Goal: Task Accomplishment & Management: Manage account settings

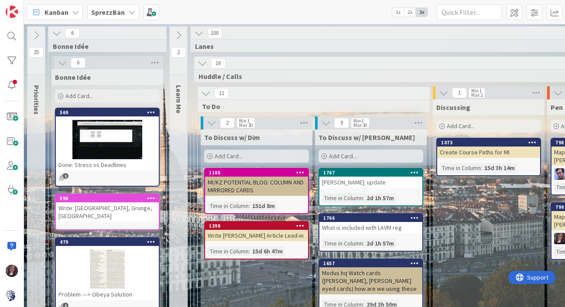
click at [106, 15] on b "SprezzBan" at bounding box center [108, 12] width 34 height 9
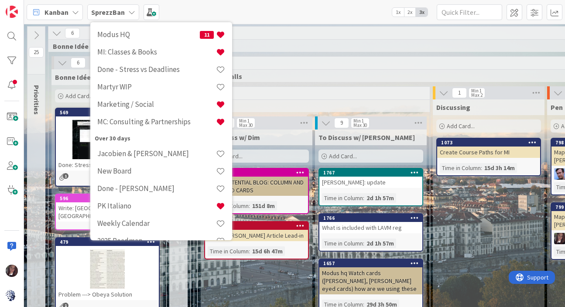
scroll to position [205, 0]
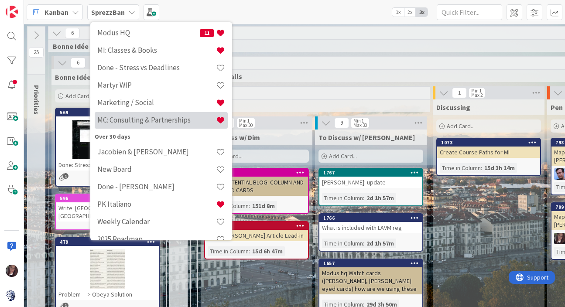
click at [136, 121] on h4 "MC: Consulting & Partnerships" at bounding box center [156, 120] width 119 height 9
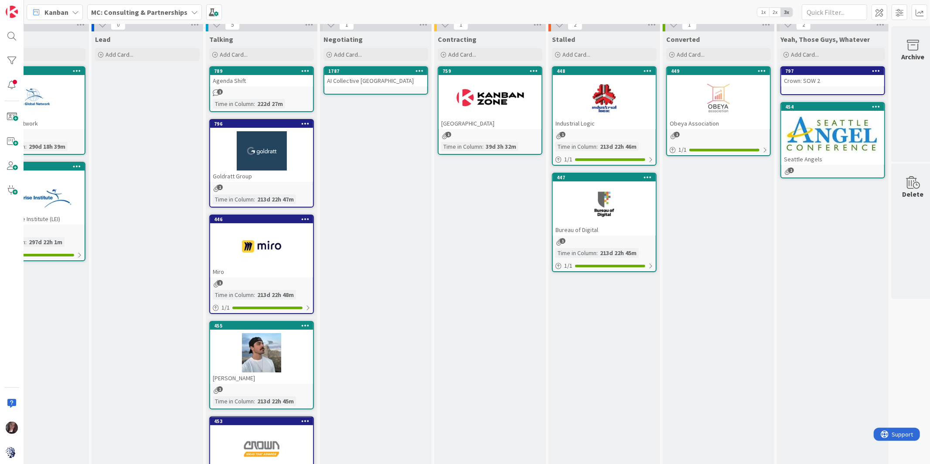
scroll to position [8, 178]
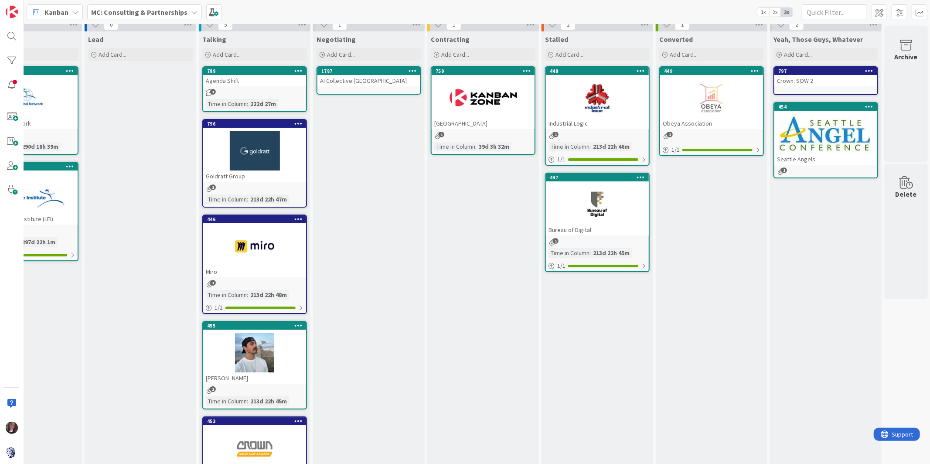
click at [359, 81] on div "AI Collective Toronto" at bounding box center [369, 80] width 103 height 11
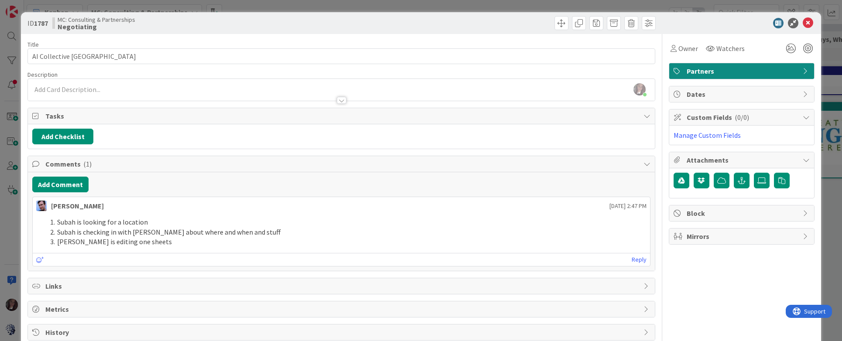
scroll to position [8, 178]
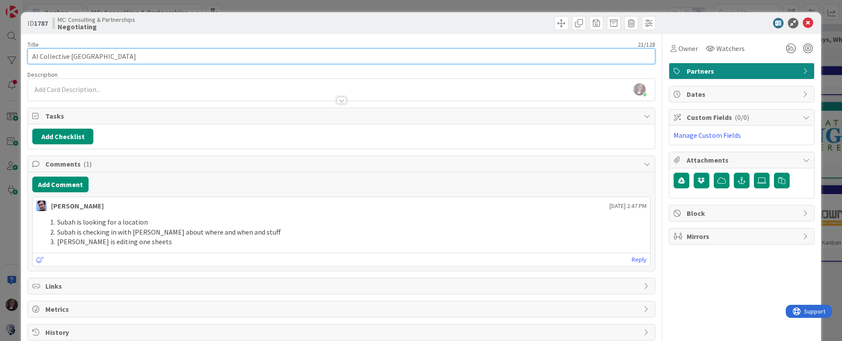
click at [96, 55] on input "AI Collective Toronto" at bounding box center [341, 56] width 628 height 16
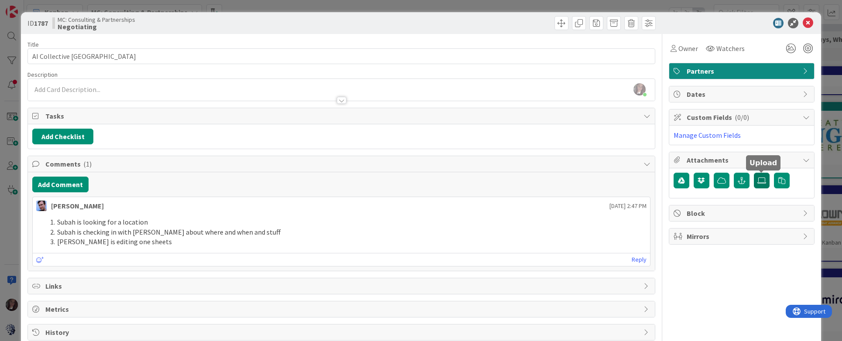
click at [564, 181] on icon at bounding box center [761, 180] width 9 height 7
click at [564, 173] on input "file" at bounding box center [754, 173] width 0 height 0
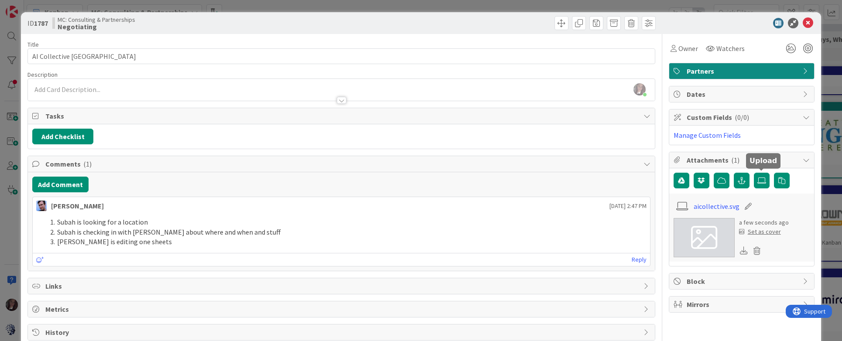
scroll to position [2, 0]
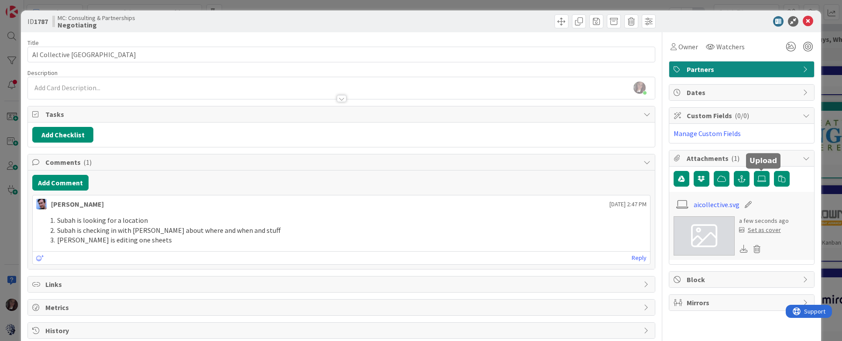
click at [564, 231] on div "Set as cover" at bounding box center [760, 229] width 42 height 9
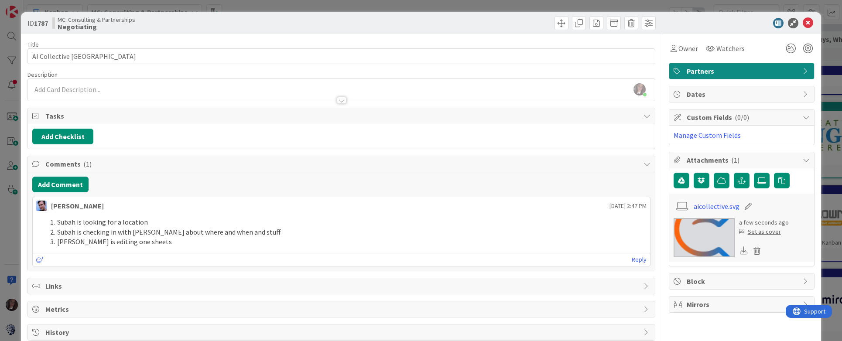
scroll to position [2, 0]
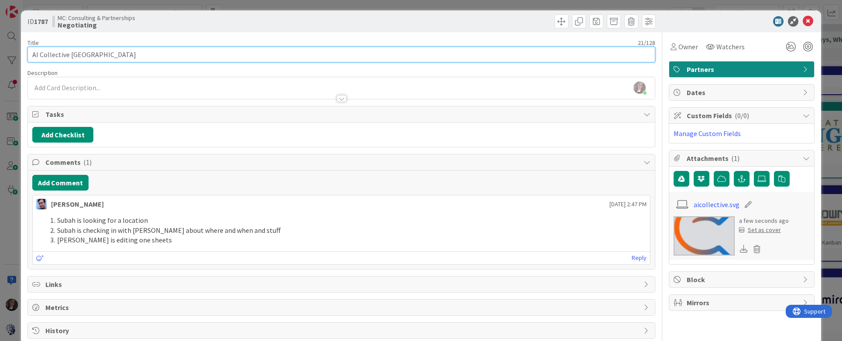
click at [113, 56] on input "AI Collective Toronto" at bounding box center [341, 55] width 628 height 16
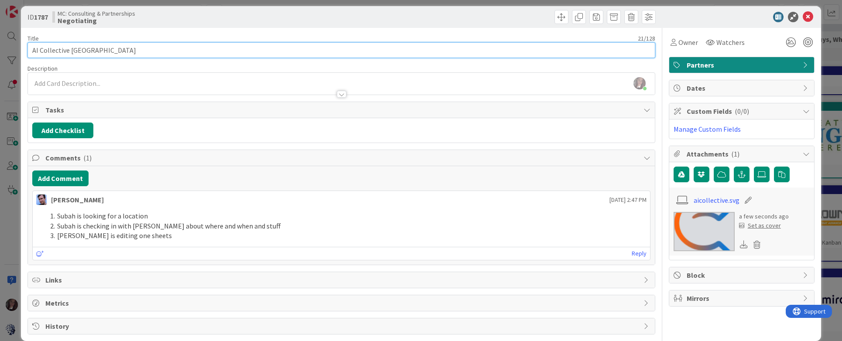
scroll to position [7, 0]
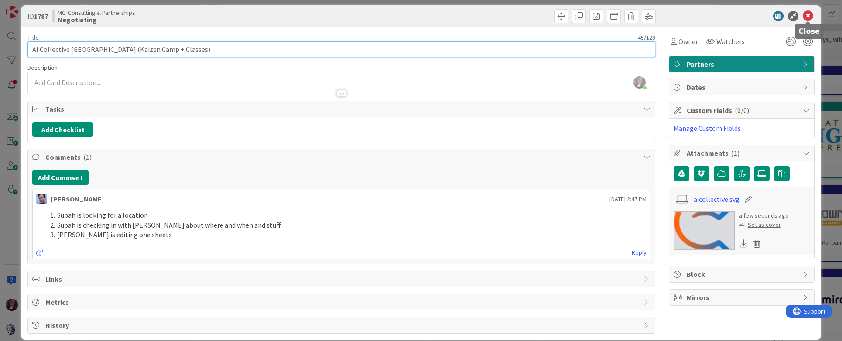
type input "AI Collective [GEOGRAPHIC_DATA] (Kaizen Camp + Classes)"
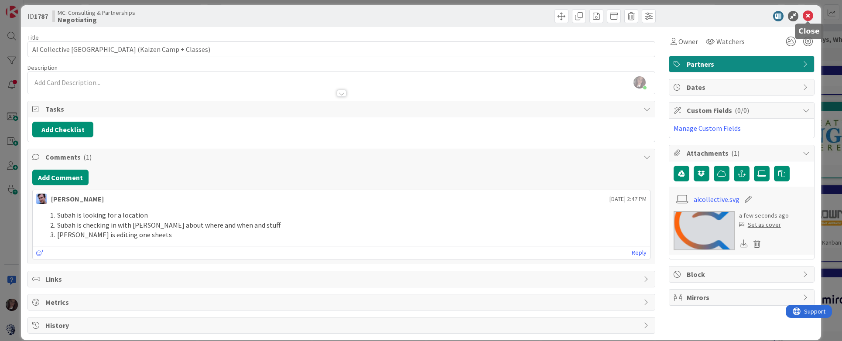
click at [564, 15] on icon at bounding box center [808, 16] width 10 height 10
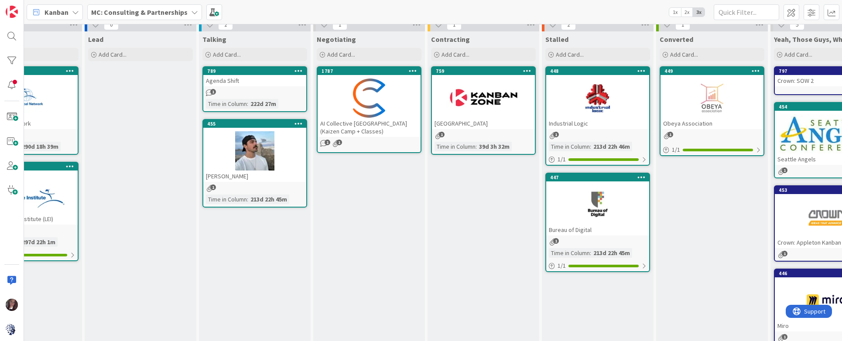
click at [460, 134] on div "1" at bounding box center [483, 135] width 103 height 7
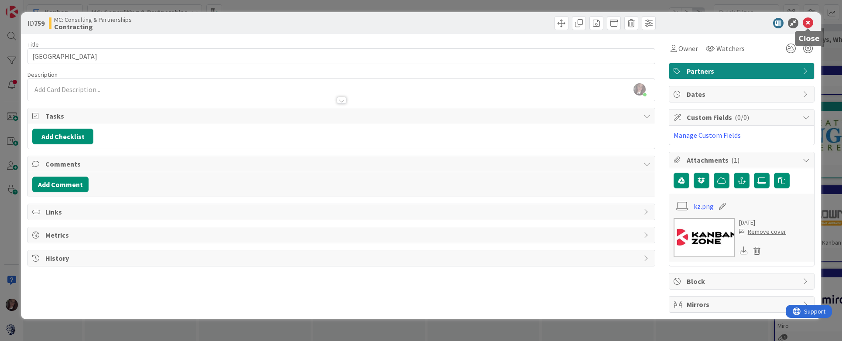
click at [564, 22] on icon at bounding box center [808, 23] width 10 height 10
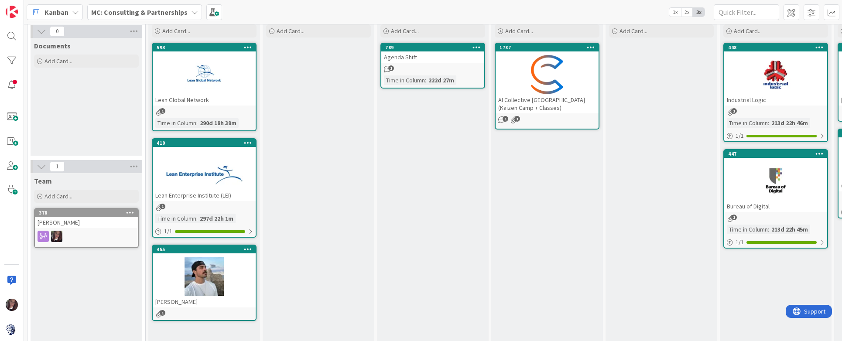
scroll to position [38, 0]
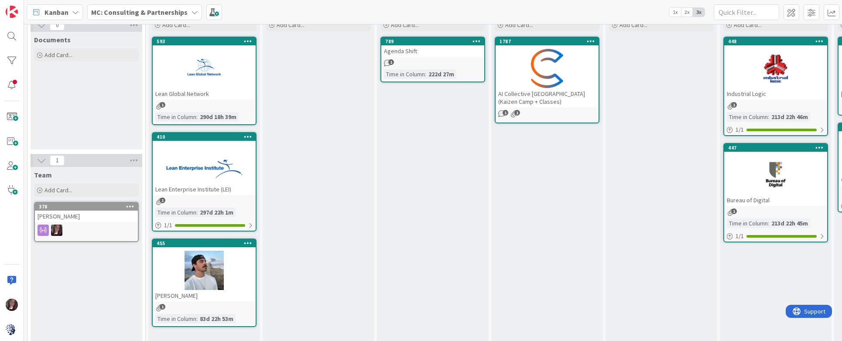
click at [413, 47] on div "Agenda Shift" at bounding box center [432, 50] width 103 height 11
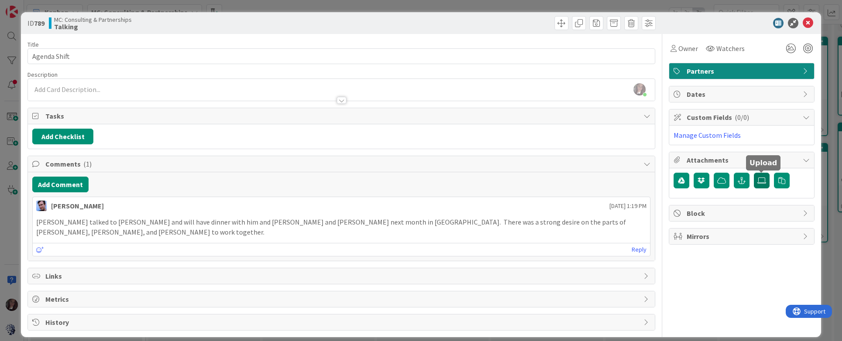
click at [564, 182] on icon at bounding box center [761, 180] width 9 height 7
click at [564, 173] on input "file" at bounding box center [754, 173] width 0 height 0
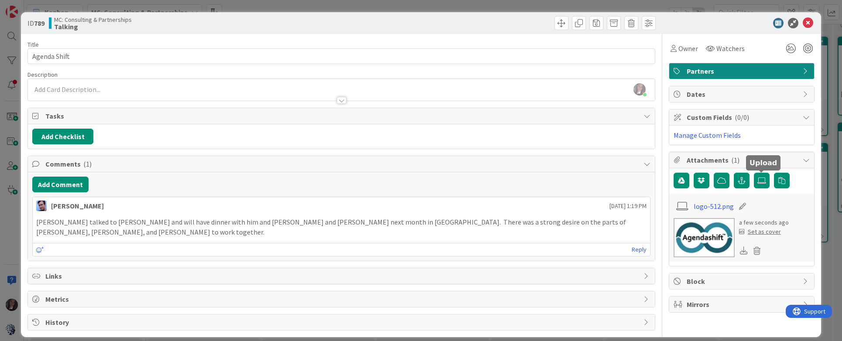
drag, startPoint x: 757, startPoint y: 230, endPoint x: 752, endPoint y: 231, distance: 4.4
click at [564, 230] on div "Set as cover" at bounding box center [760, 231] width 42 height 9
click at [564, 235] on div "Set as cover" at bounding box center [760, 231] width 42 height 9
click at [564, 231] on div "Set as cover" at bounding box center [760, 231] width 42 height 9
click at [564, 23] on icon at bounding box center [808, 23] width 10 height 10
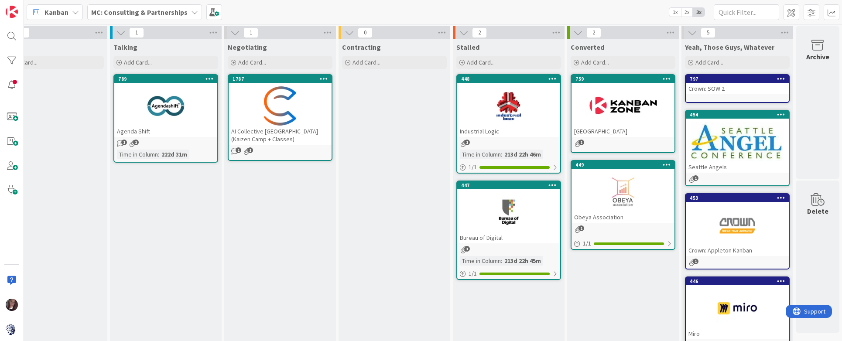
scroll to position [3, 267]
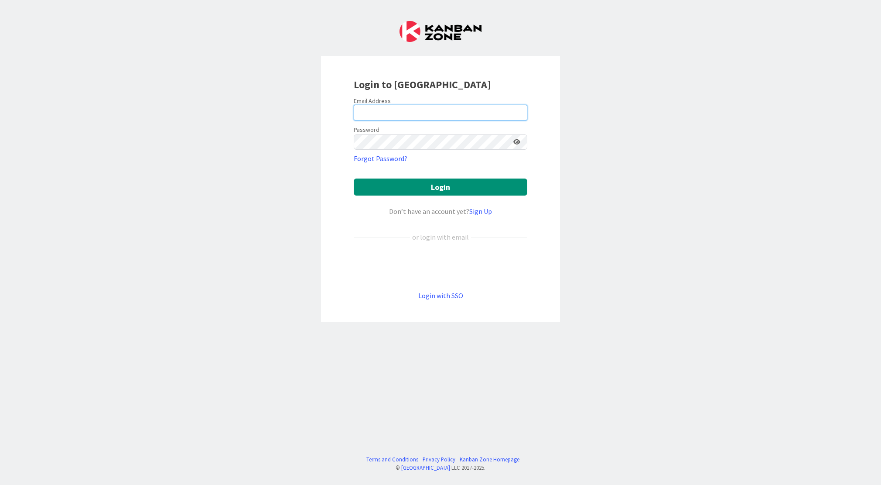
click at [438, 107] on input "email" at bounding box center [441, 113] width 174 height 16
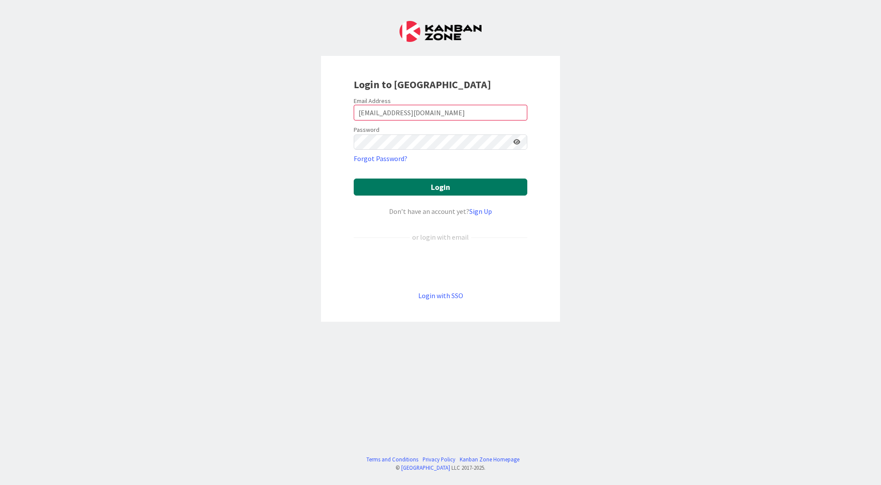
click at [416, 188] on button "Login" at bounding box center [441, 186] width 174 height 17
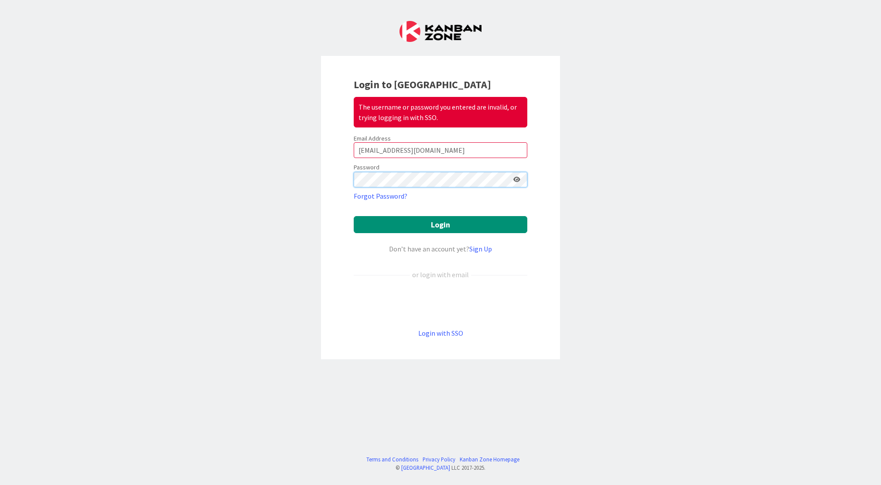
click at [378, 160] on form "Email Address tsprezzatura@gmail.com Password Forgot Password? Login Don’t have…" at bounding box center [441, 236] width 174 height 204
click at [287, 182] on div "Login to Kanban Zone The username or password you entered are invalid, or tryin…" at bounding box center [440, 242] width 881 height 485
click at [412, 227] on button "Login" at bounding box center [441, 224] width 174 height 17
click at [412, 222] on button "Login" at bounding box center [441, 224] width 174 height 17
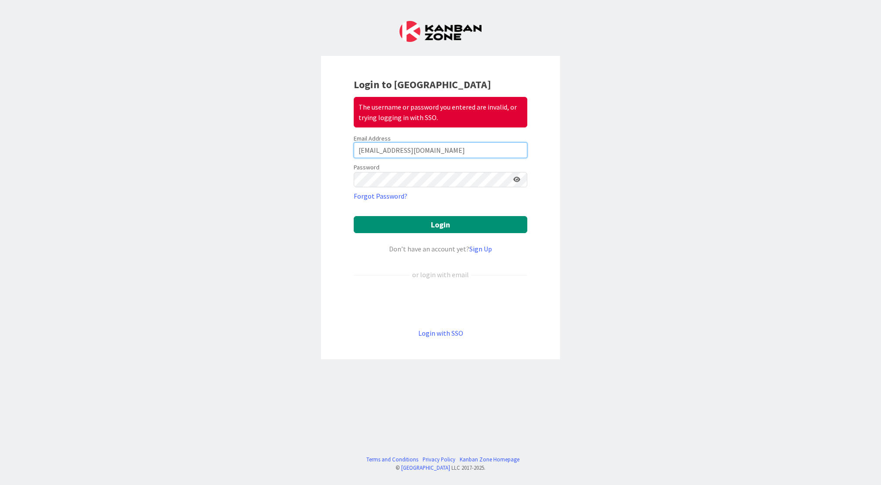
drag, startPoint x: 441, startPoint y: 153, endPoint x: 431, endPoint y: 135, distance: 20.3
click at [431, 135] on div "Email Address tsprezzatura@gmail.com" at bounding box center [441, 146] width 174 height 24
type input "[PERSON_NAME][EMAIL_ADDRESS][DOMAIN_NAME]"
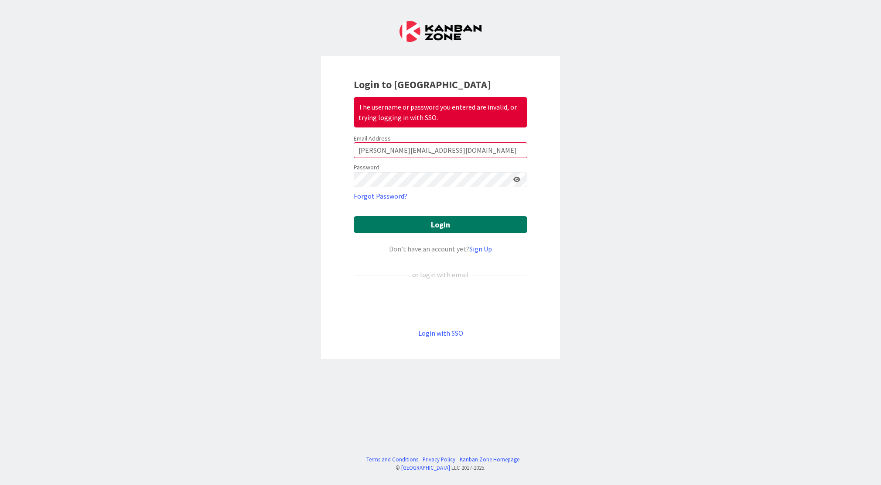
click at [390, 225] on button "Login" at bounding box center [441, 224] width 174 height 17
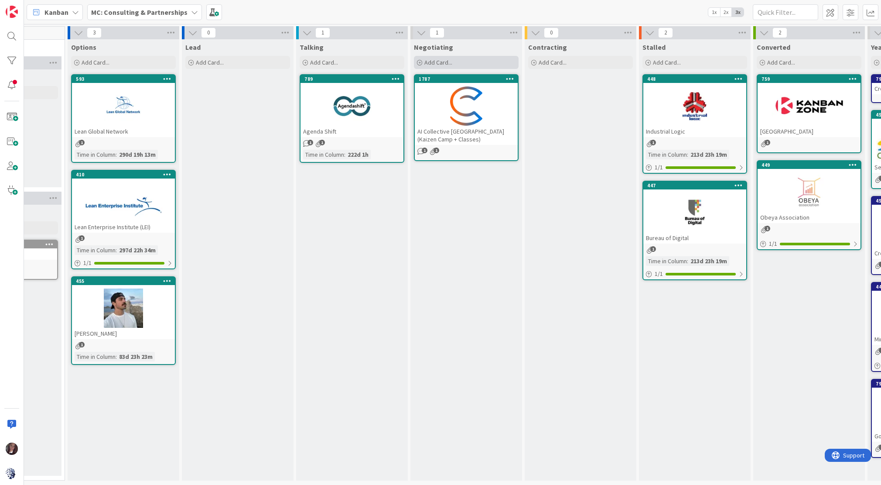
scroll to position [0, 156]
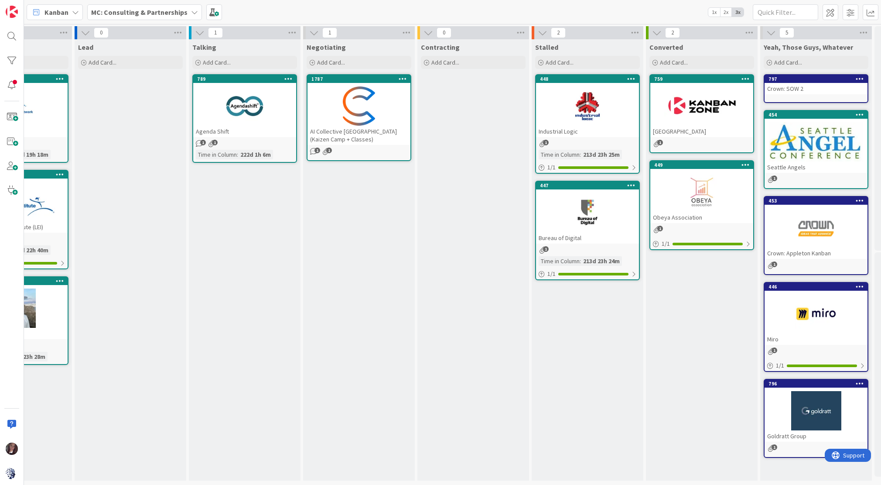
scroll to position [0, 189]
click at [350, 134] on div "AI Collective [GEOGRAPHIC_DATA] (Kaizen Camp + Classes)" at bounding box center [358, 135] width 103 height 19
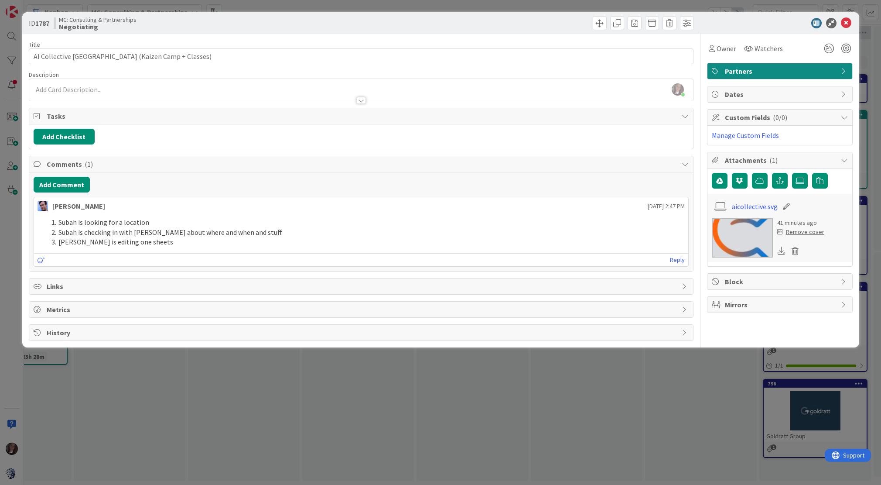
click at [752, 98] on span "Dates" at bounding box center [781, 94] width 112 height 10
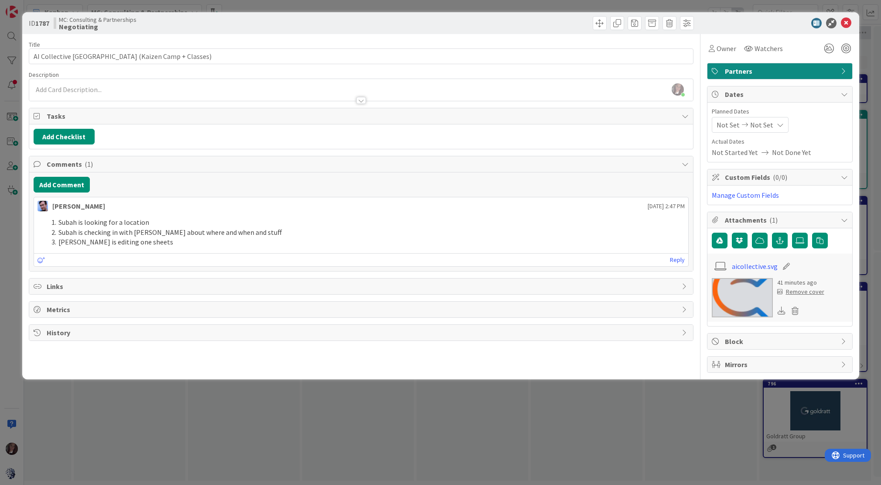
click at [740, 123] on icon at bounding box center [745, 125] width 10 height 6
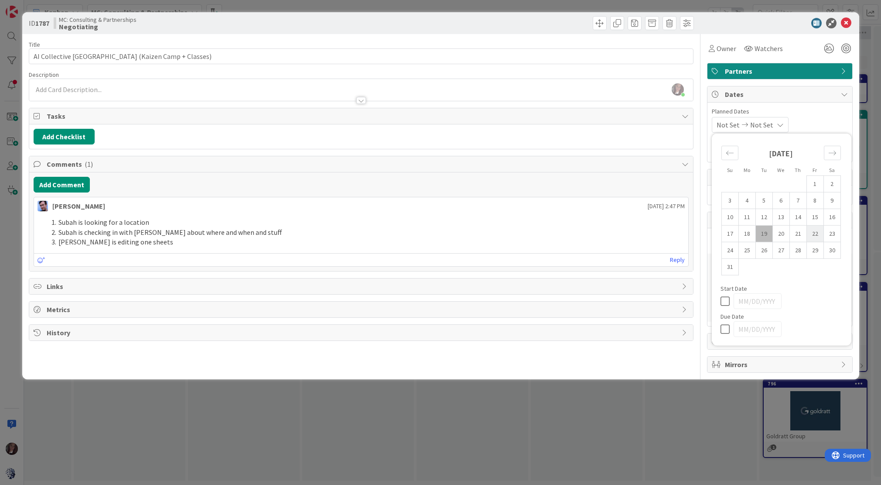
click at [818, 234] on td "22" at bounding box center [814, 233] width 17 height 17
type input "[DATE]"
click at [844, 22] on icon at bounding box center [846, 23] width 10 height 10
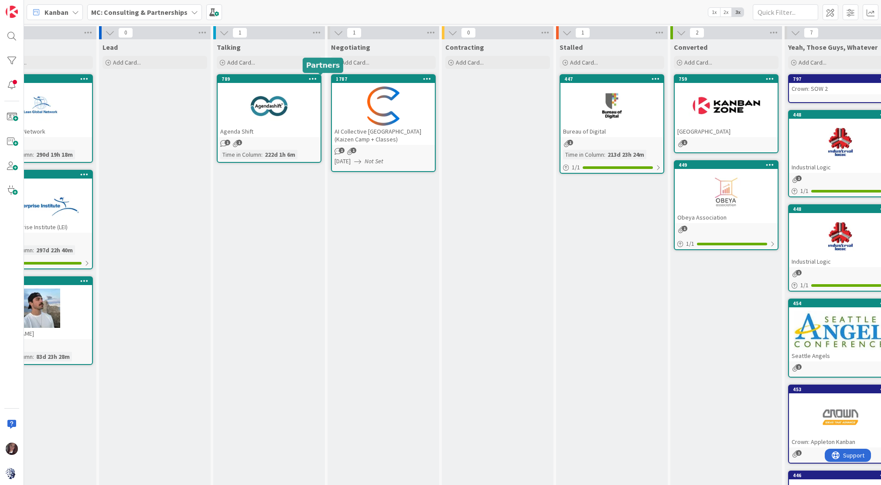
scroll to position [0, 228]
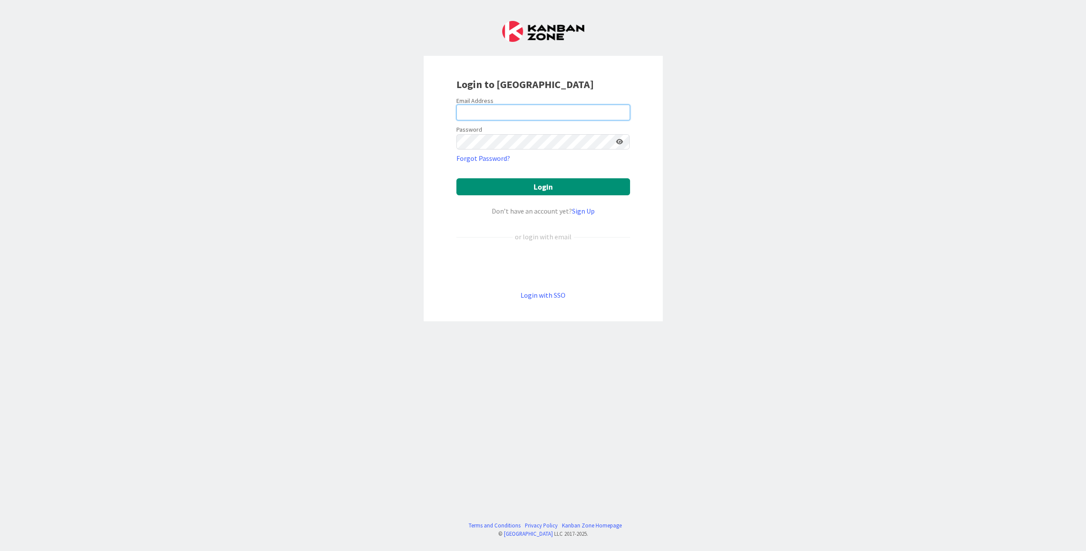
click at [543, 108] on input "email" at bounding box center [543, 113] width 174 height 16
type input "[PERSON_NAME][EMAIL_ADDRESS][DOMAIN_NAME]"
click at [547, 186] on button "Login" at bounding box center [543, 186] width 174 height 17
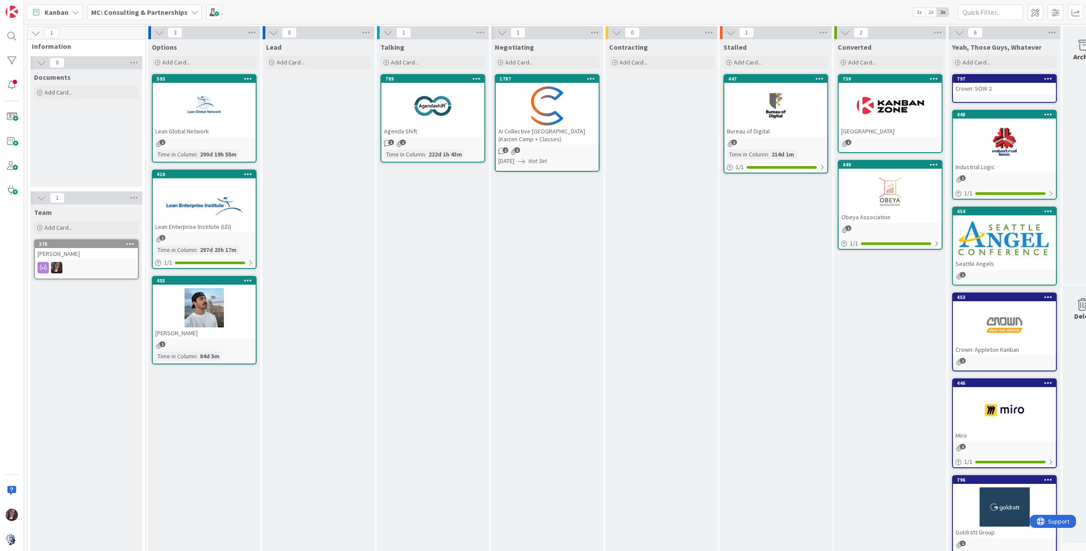
click at [153, 15] on b "MC: Consulting & Partnerships" at bounding box center [139, 12] width 96 height 9
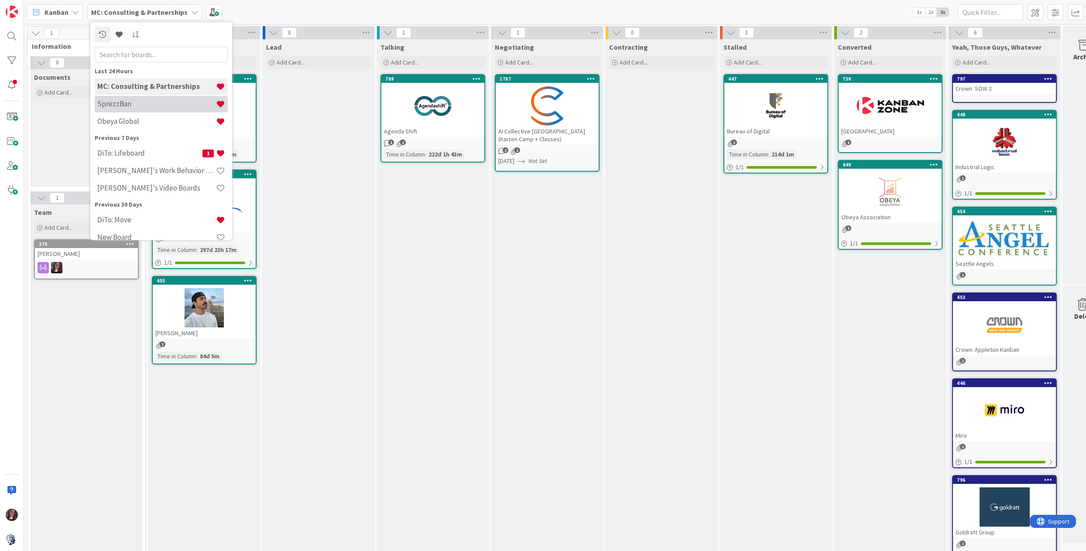
click at [132, 99] on h4 "SprezzBan" at bounding box center [156, 103] width 119 height 9
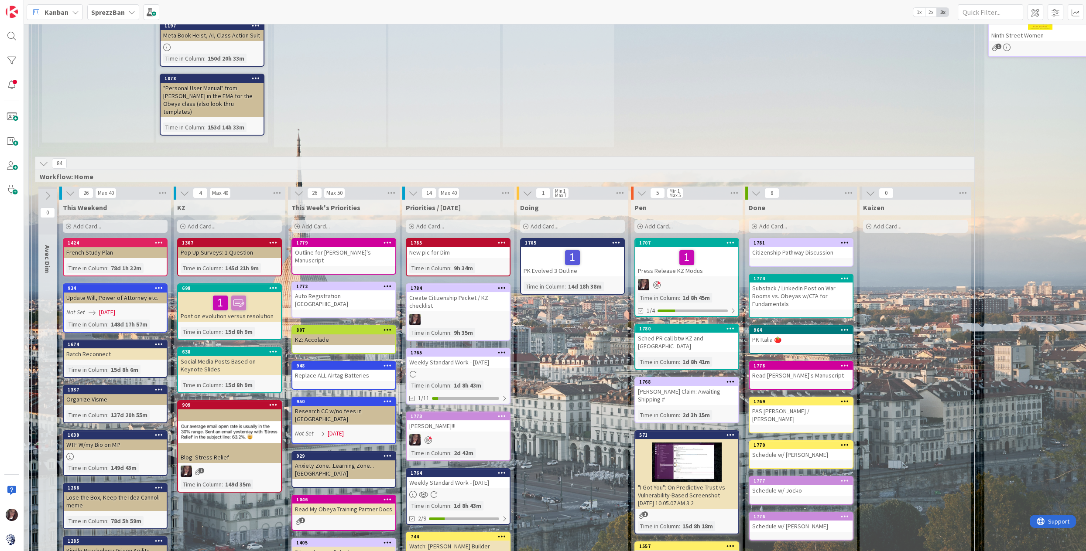
scroll to position [546, 163]
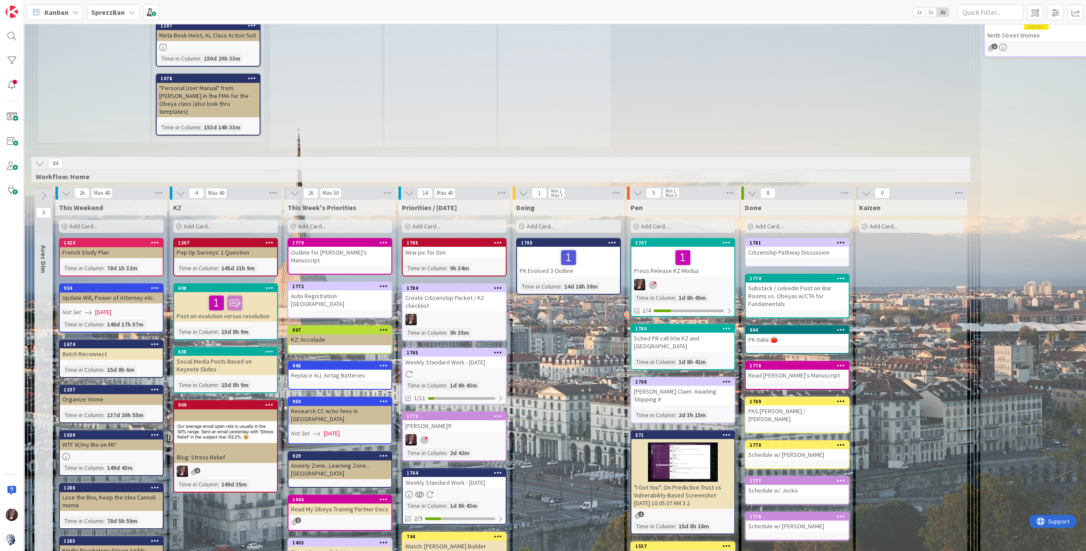
click at [344, 220] on div "Add Card..." at bounding box center [339, 226] width 105 height 13
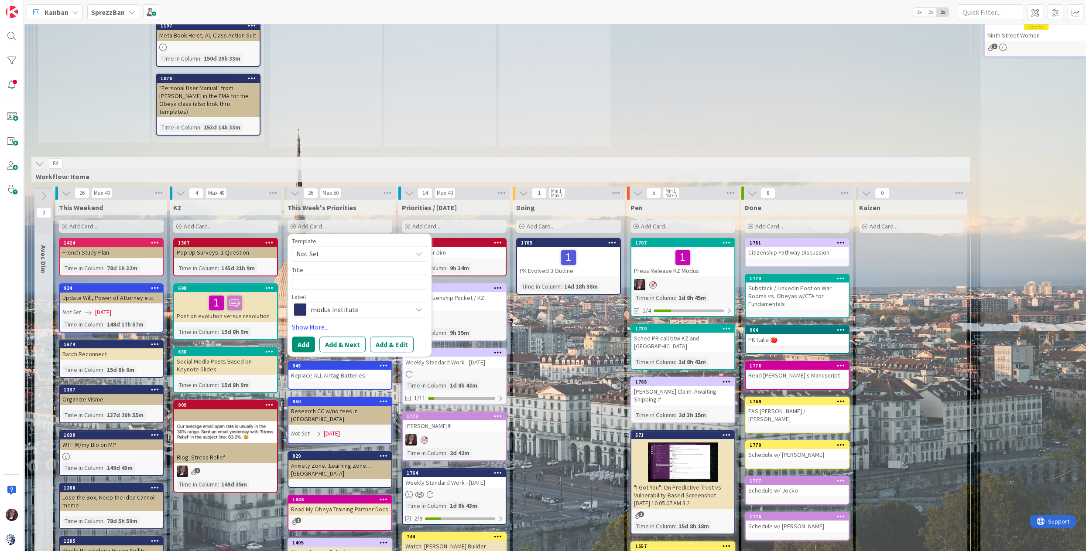
type textarea "x"
type textarea "S"
type textarea "x"
type textarea "Sa"
type textarea "x"
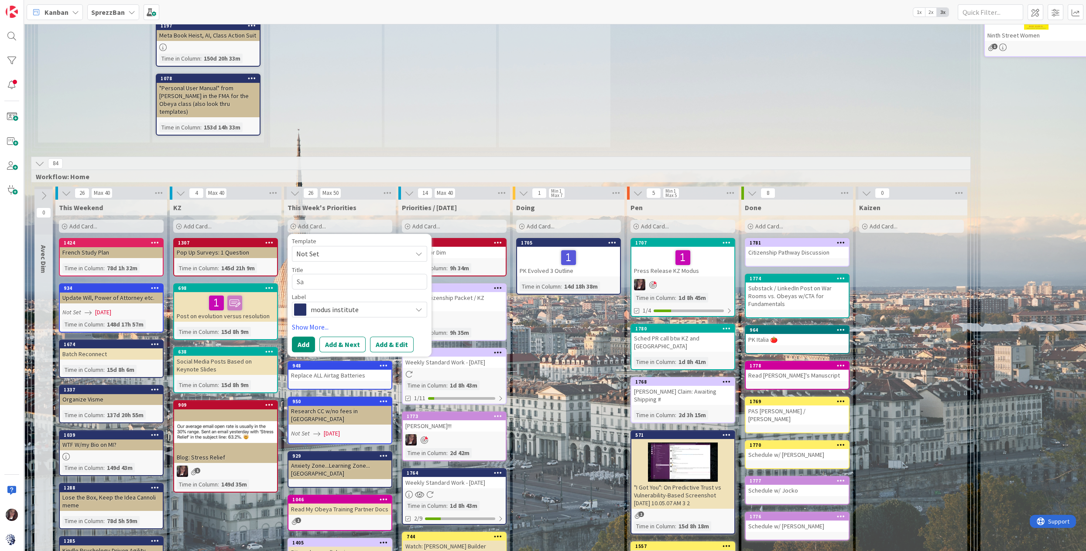
type textarea "[PERSON_NAME]"
type textarea "x"
type textarea "Sale"
type textarea "x"
type textarea "Sales"
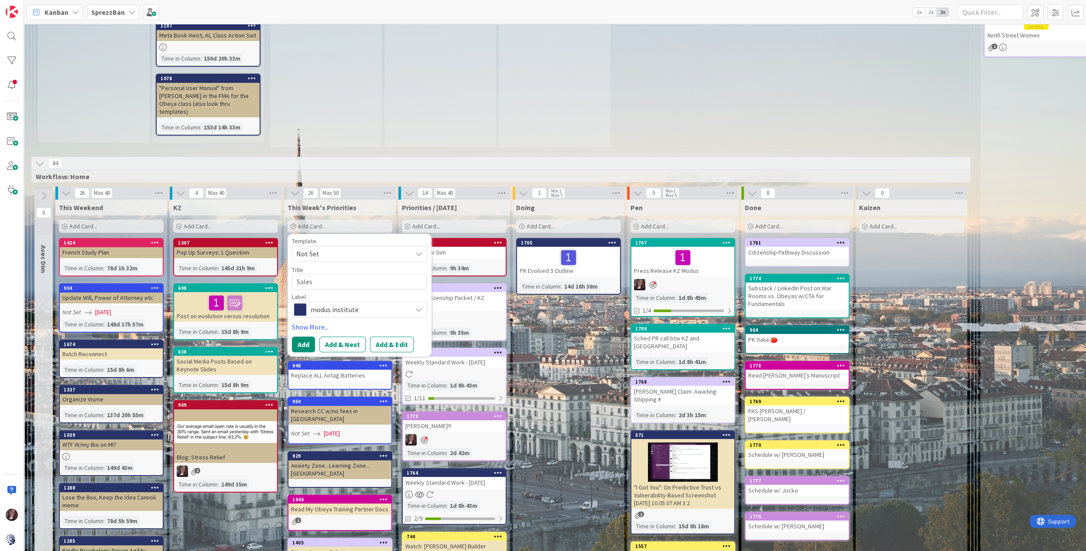
type textarea "x"
type textarea "Sales"
type textarea "x"
type textarea "Sales p"
type textarea "x"
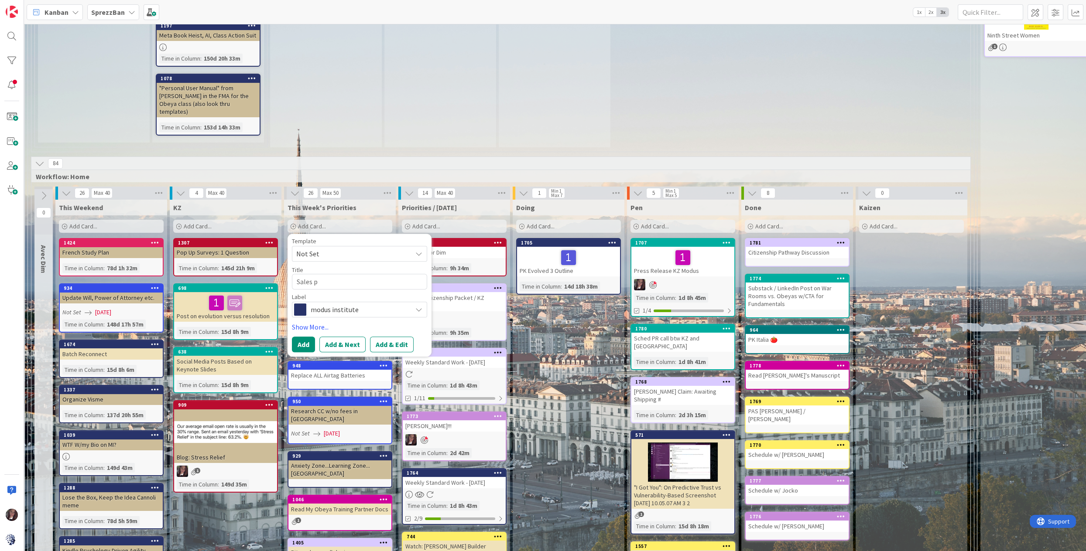
type textarea "Sales pa"
type textarea "x"
type textarea "Sales pag"
type textarea "x"
type textarea "Sales page"
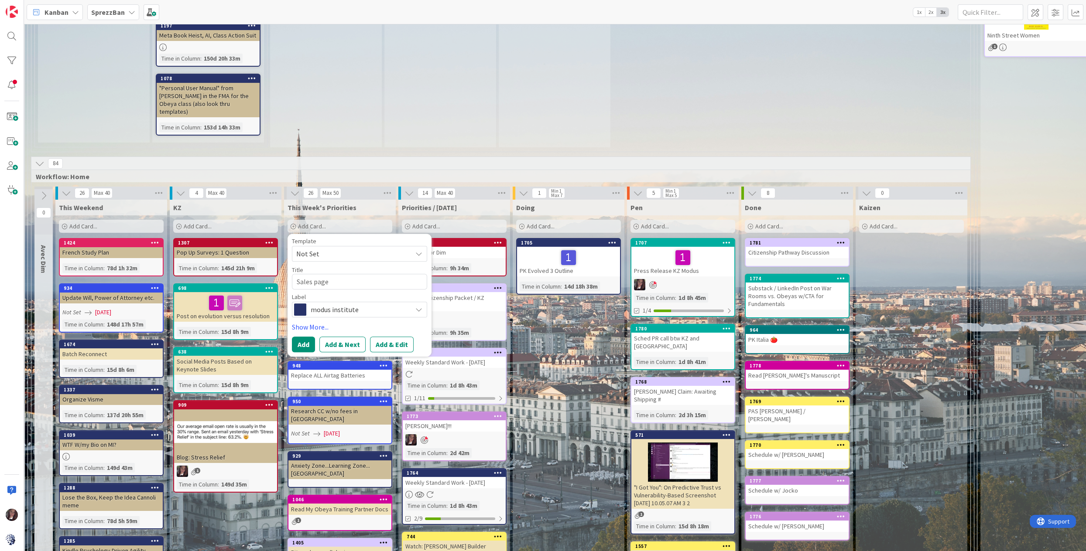
type textarea "x"
type textarea "Sales pag"
type textarea "x"
type textarea "Sales pa"
type textarea "x"
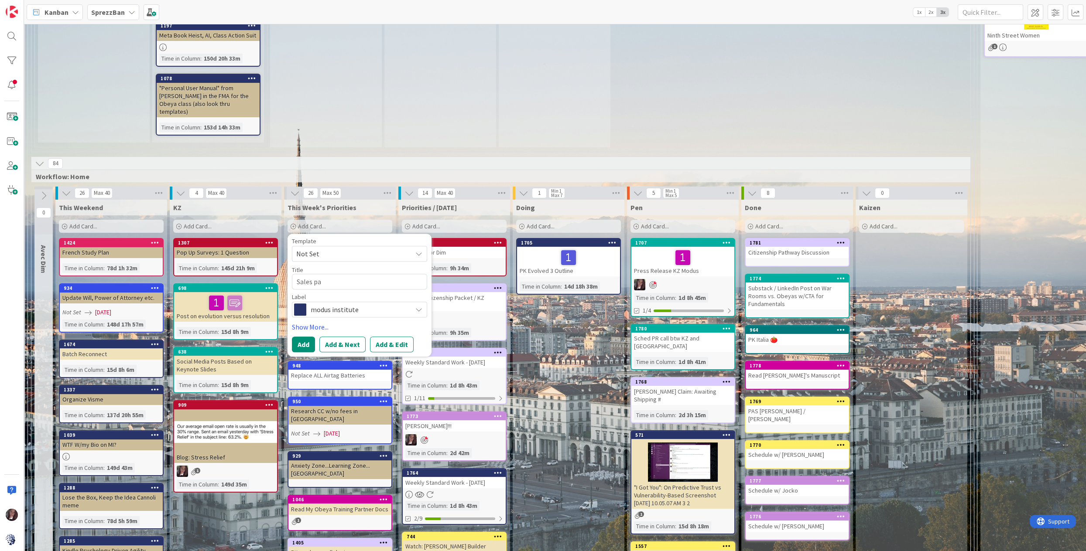
type textarea "Sales p"
type textarea "x"
type textarea "Sales"
type textarea "x"
type textarea "Sales P"
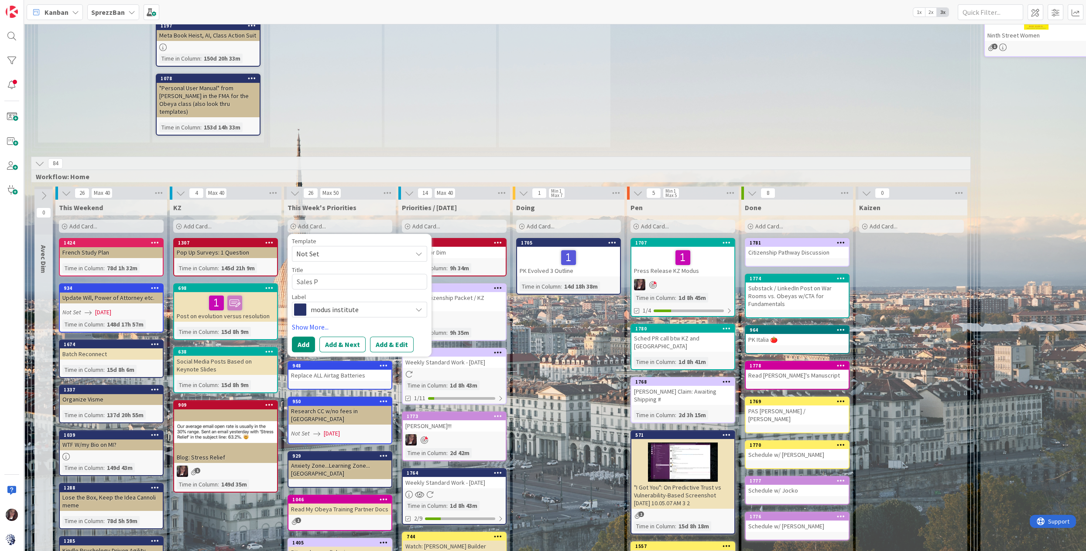
type textarea "x"
type textarea "Sales Pa"
type textarea "x"
type textarea "Sales Pag"
type textarea "x"
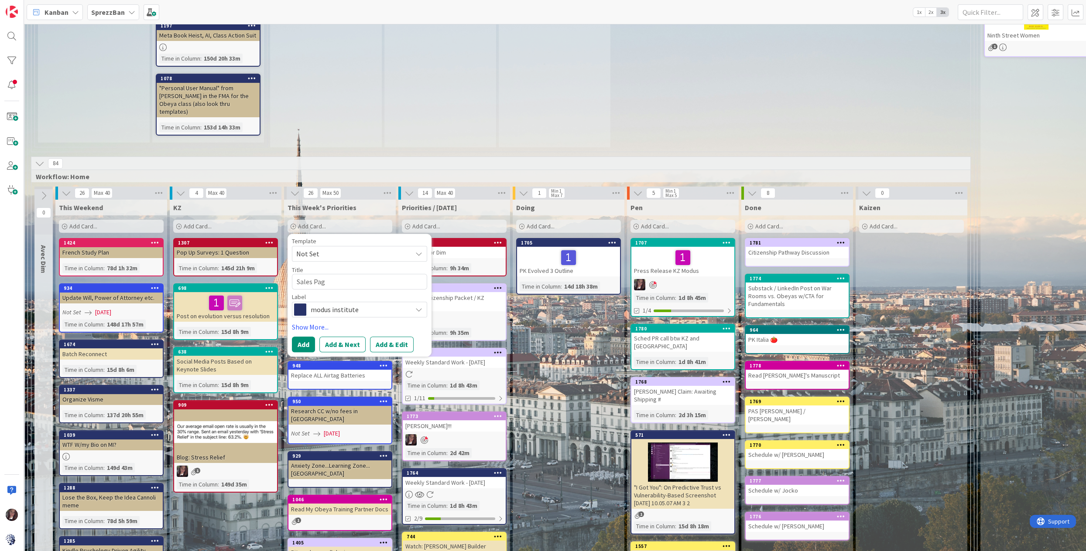
type textarea "Sales Page"
type textarea "x"
type textarea "Sales Page"
type textarea "x"
type textarea "Sales Page f"
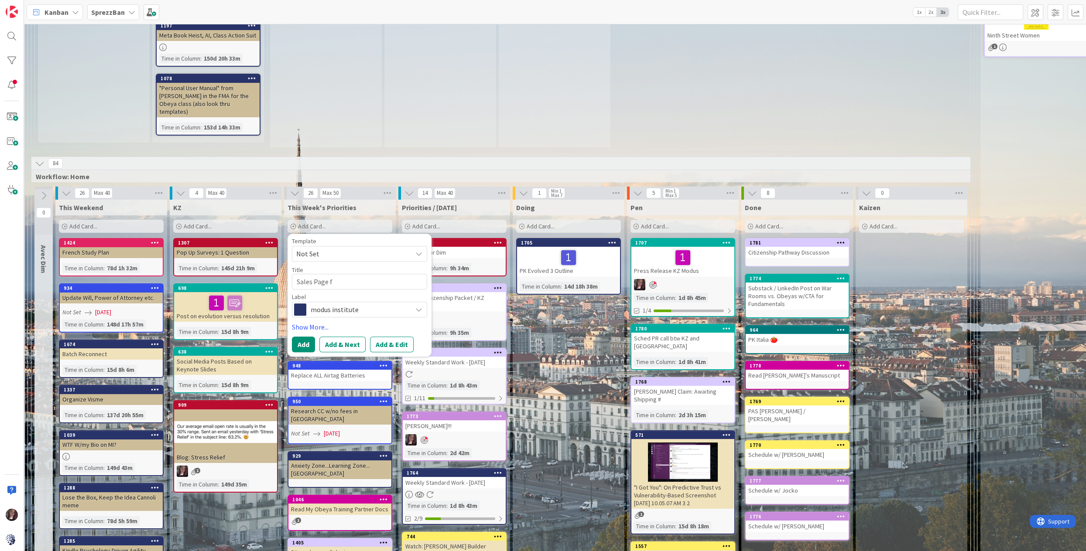
type textarea "x"
type textarea "Sales Page fo"
type textarea "x"
type textarea "Sales Page for"
type textarea "x"
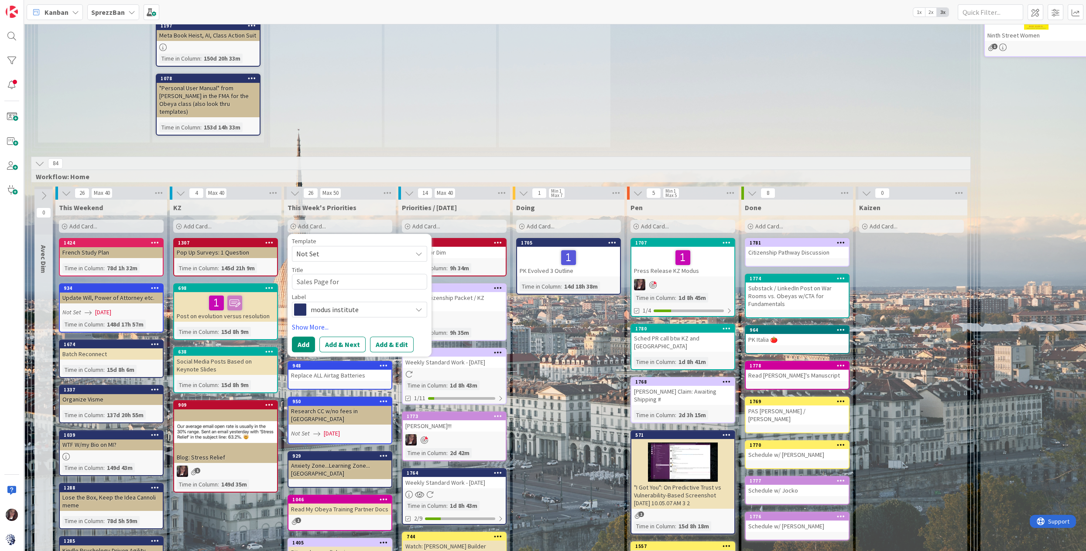
type textarea "Sales Page for"
type textarea "x"
type textarea "Sales Page for P"
type textarea "x"
type textarea "Sales Page for Ps"
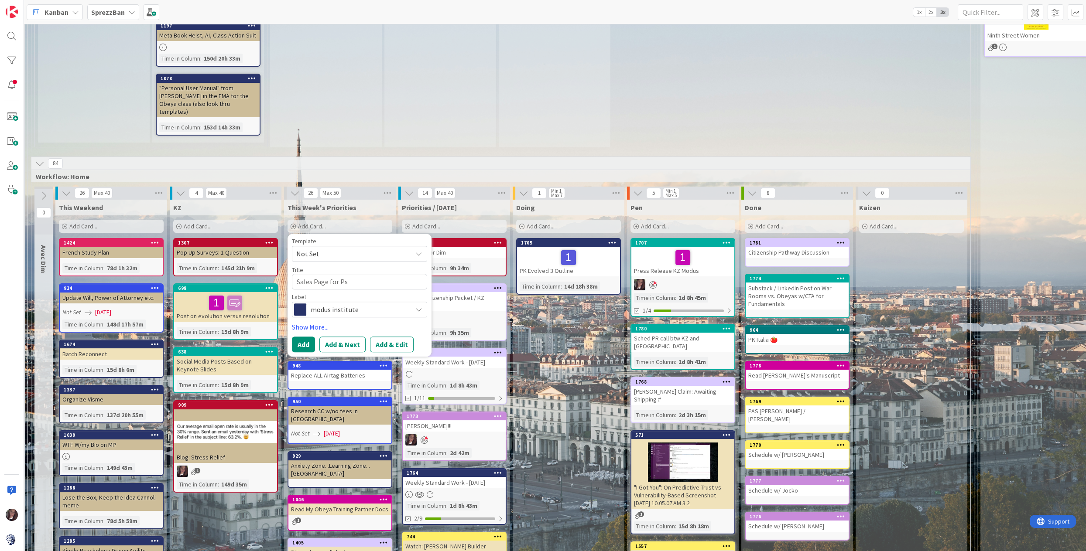
type textarea "x"
type textarea "Sales Page for Psy"
type textarea "x"
type textarea "Sales Page for Psyc"
type textarea "x"
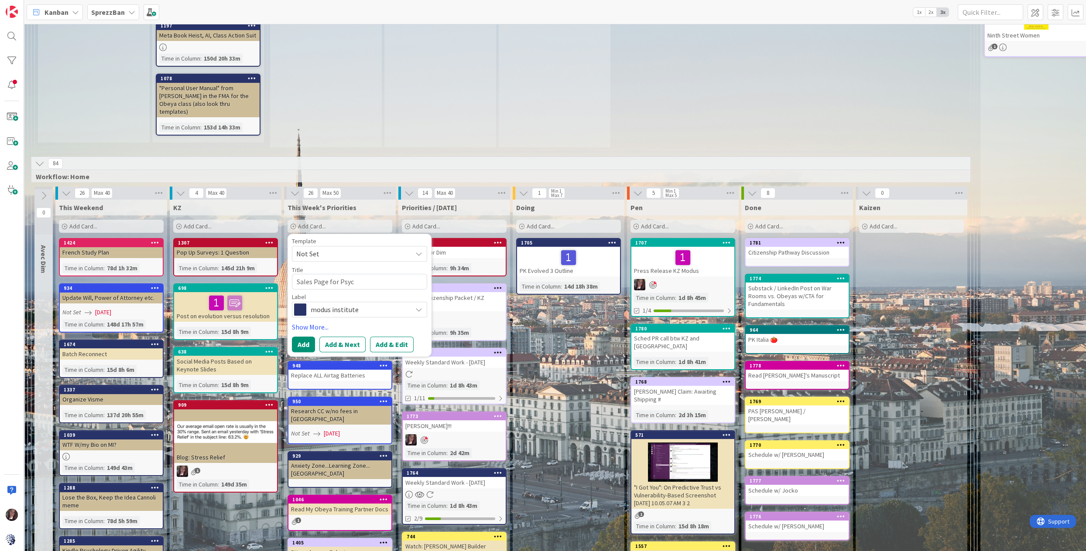
type textarea "Sales Page for Psych"
type textarea "x"
type textarea "Sales Page for Psych"
type textarea "x"
type textarea "Sales Page for Psych S"
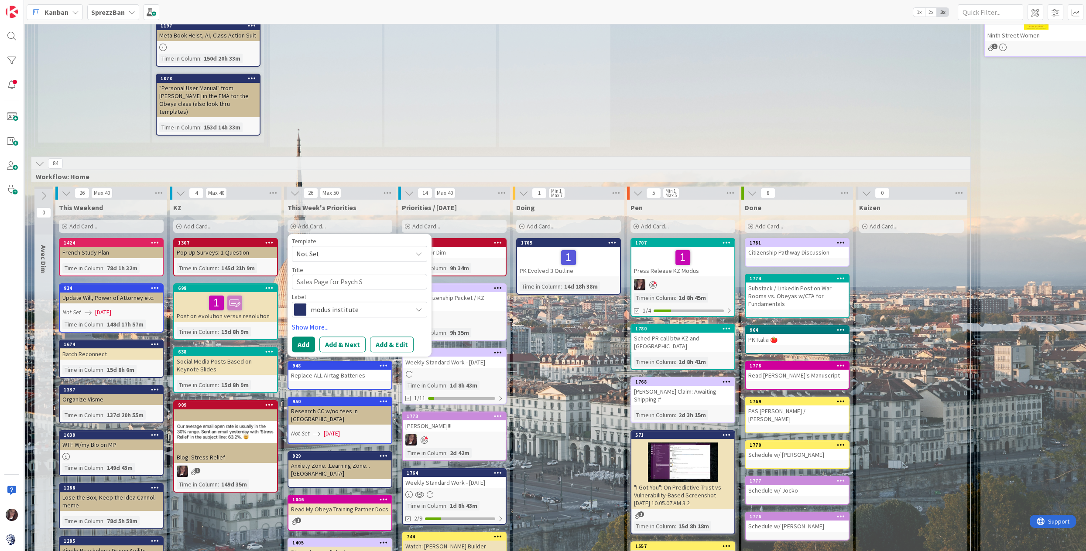
type textarea "x"
type textarea "Sales Page for Psych Sa"
type textarea "x"
type textarea "Sales Page for Psych Saf"
type textarea "x"
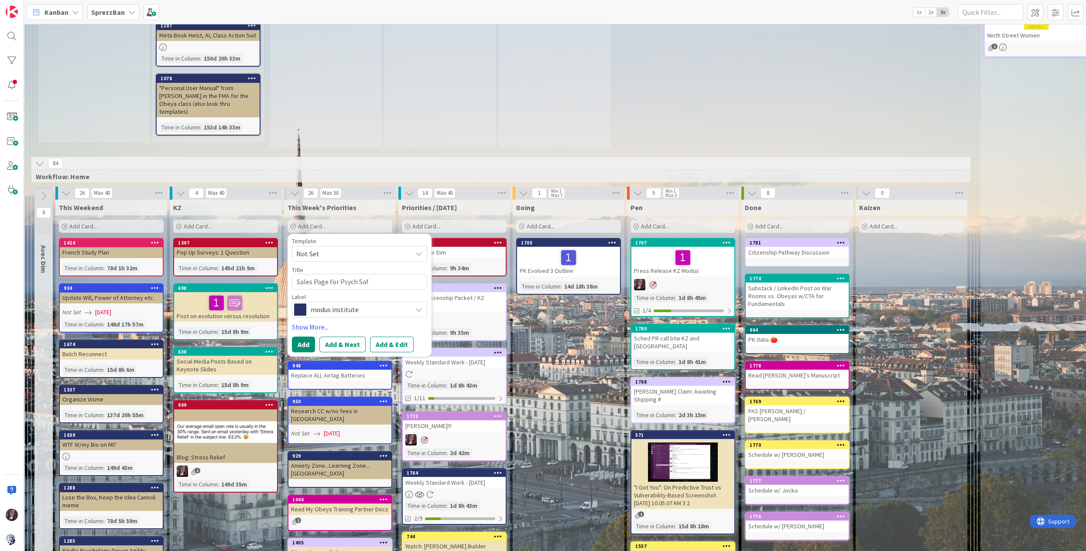
type textarea "Sales Page for Psych Safe"
type textarea "x"
type textarea "Sales Page for Psych [PERSON_NAME]"
type textarea "x"
type textarea "Sales Page for Psych Safety"
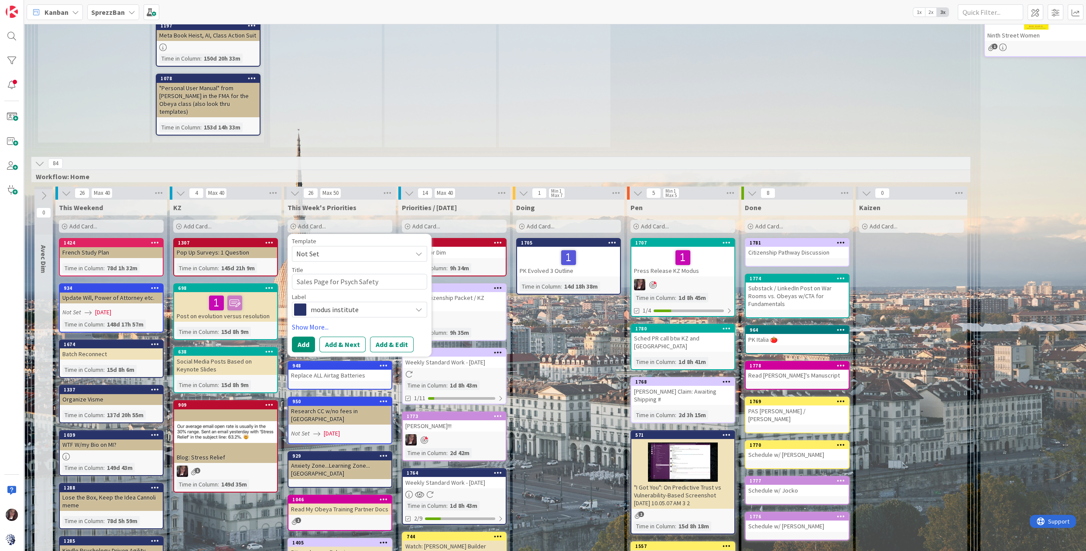
type textarea "x"
type textarea "Sales Page for Psych Safety"
type textarea "x"
type textarea "Sales Page for Psych Safety A"
type textarea "x"
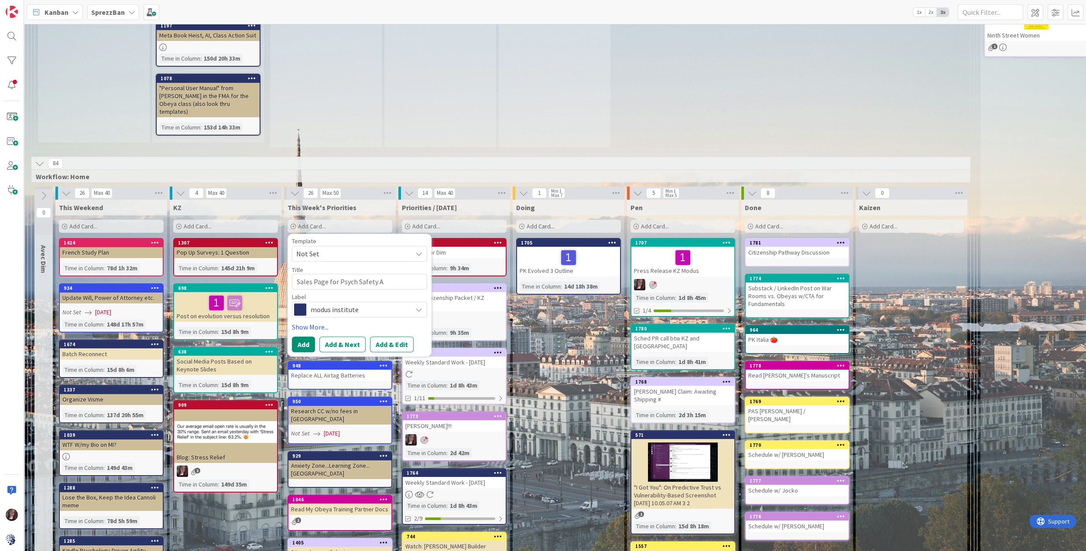
type textarea "Sales Page for Psych Safety Ac"
type textarea "x"
type textarea "Sales Page for Psych Safety Acr"
type textarea "x"
type textarea "Sales Page for Psych Safety Acro"
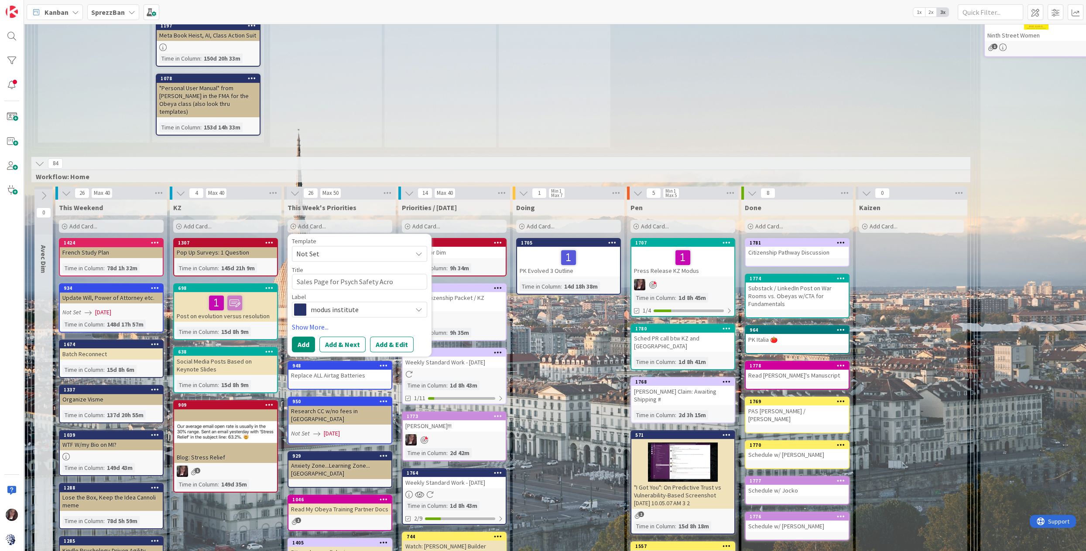
type textarea "x"
type textarea "Sales Page for Psych Safety Acros"
type textarea "x"
type textarea "Sales Page for Psych Safety Across"
type textarea "x"
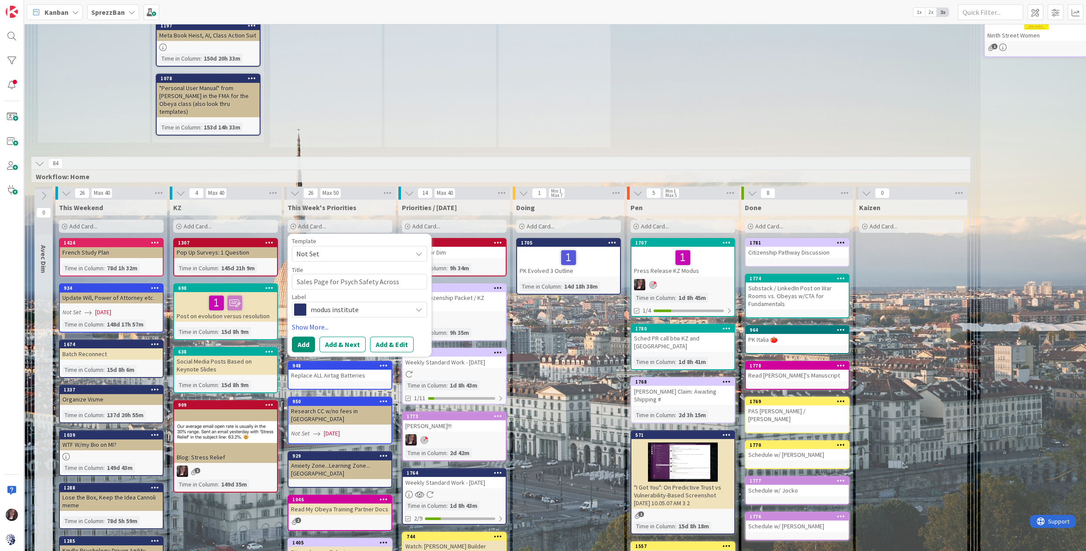
type textarea "Sales Page for Psych Safety Across D"
type textarea "x"
type textarea "Sales Page for Psych Safety Across Di"
type textarea "x"
type textarea "Sales Page for Psych Safety Across Dis"
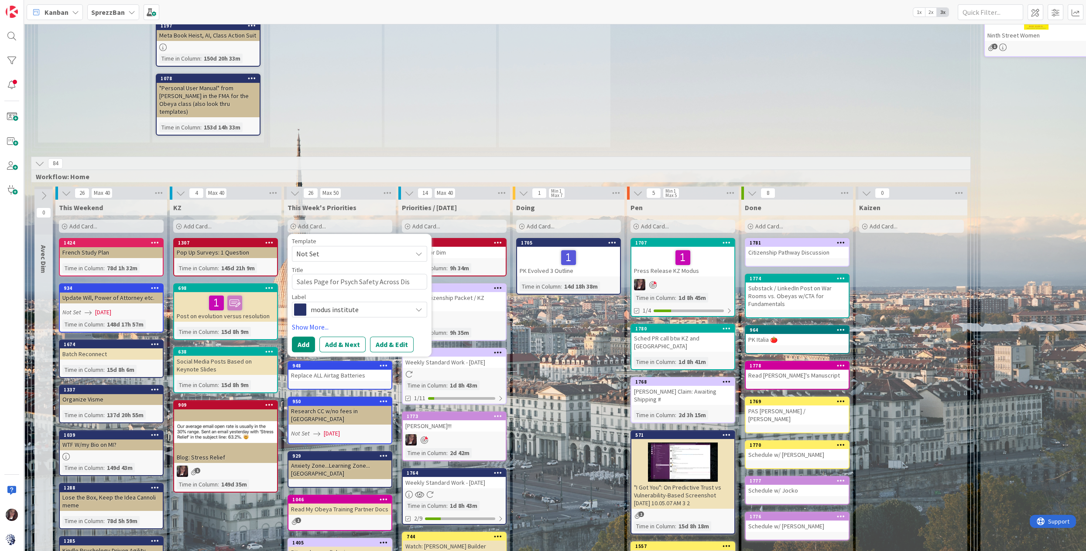
type textarea "x"
type textarea "Sales Page for Psych Safety Across Dist"
type textarea "x"
type textarea "Sales Page for Psych Safety Across Dista"
type textarea "x"
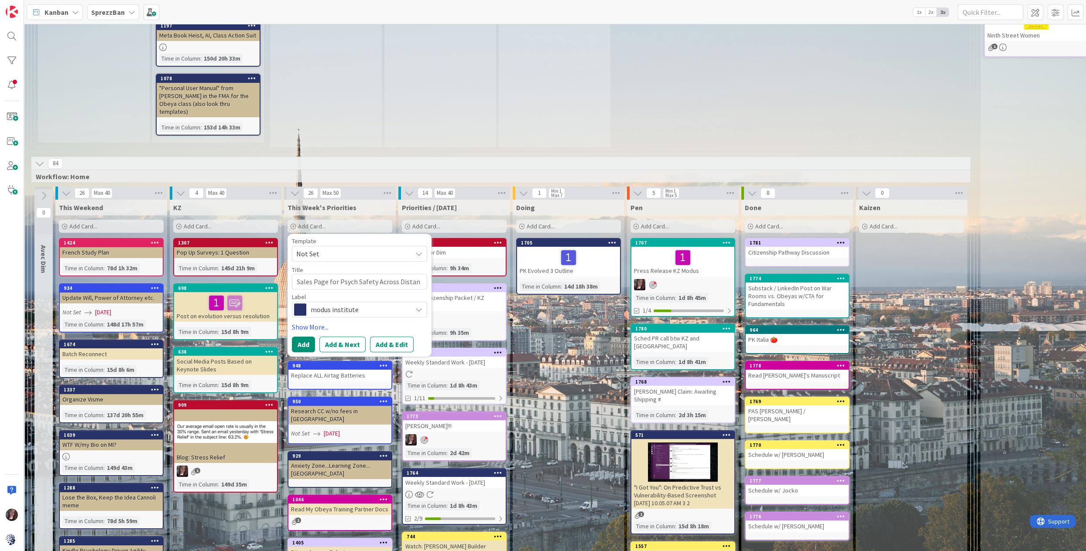
type textarea "Sales Page for Psych Safety Across Distanc"
type textarea "x"
type textarea "Sales Page for Psych Safety Across Distance"
type textarea "x"
type textarea "Sales Page for Psych Safety Across Distance"
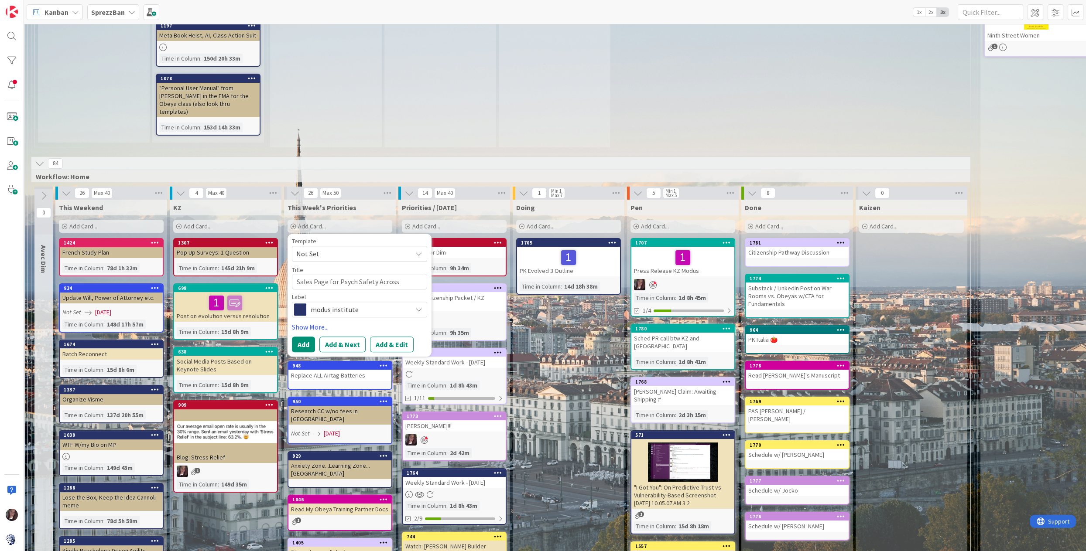
click at [365, 304] on span "modus institute" at bounding box center [359, 310] width 97 height 12
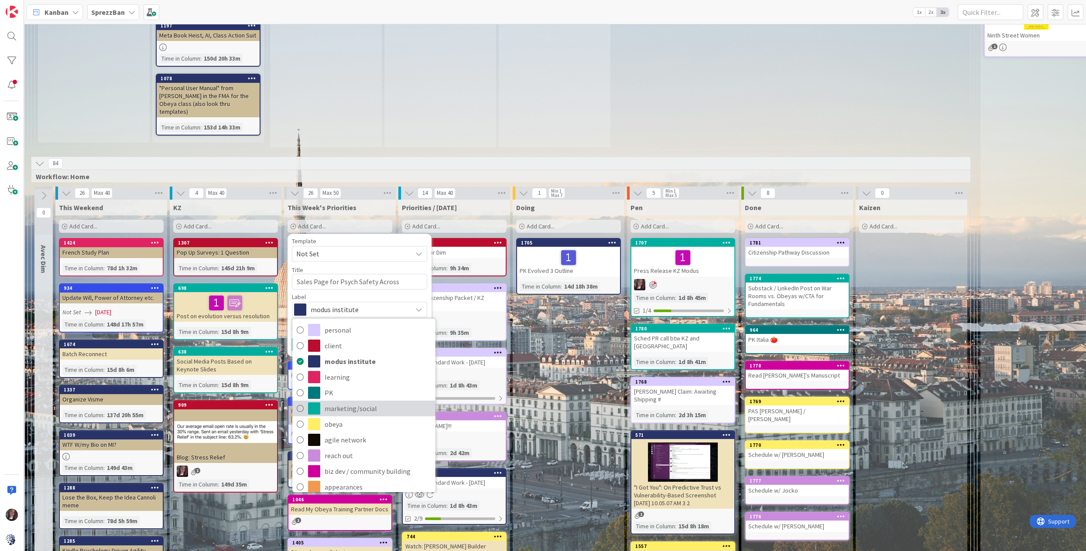
click at [302, 402] on icon at bounding box center [300, 408] width 7 height 13
type textarea "x"
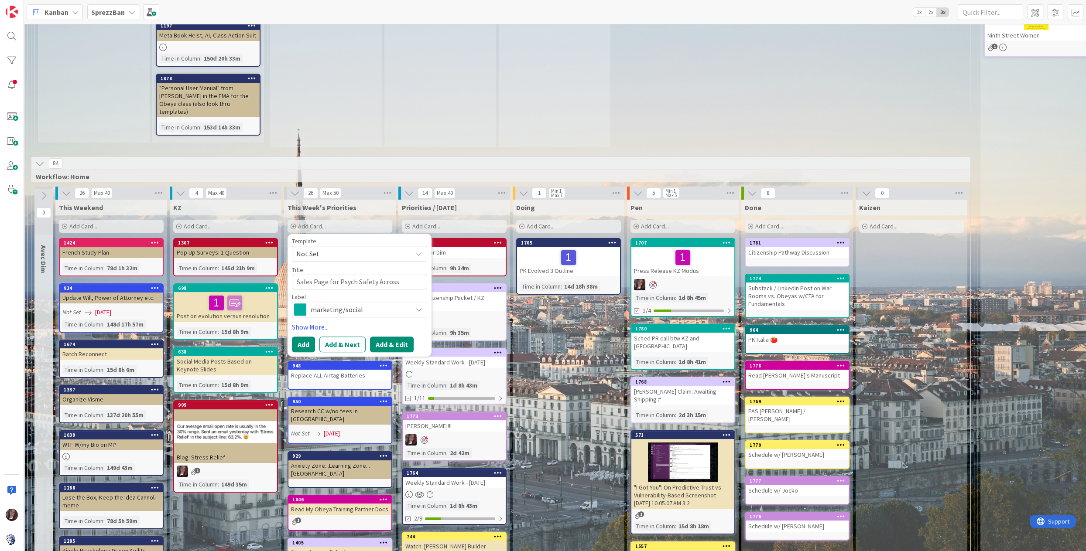
click at [379, 337] on button "Add & Edit" at bounding box center [392, 345] width 44 height 16
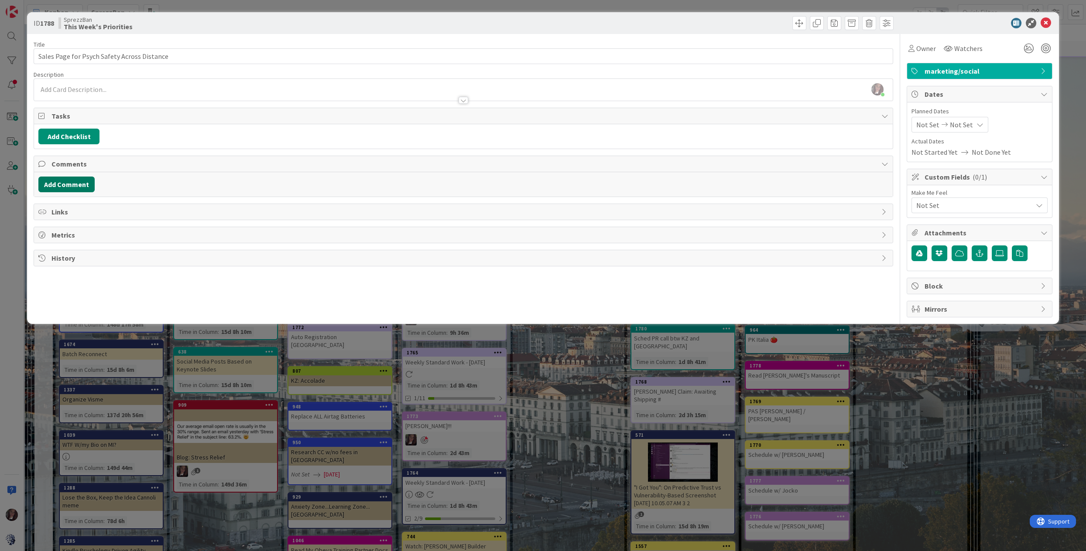
click at [67, 180] on button "Add Comment" at bounding box center [66, 185] width 56 height 16
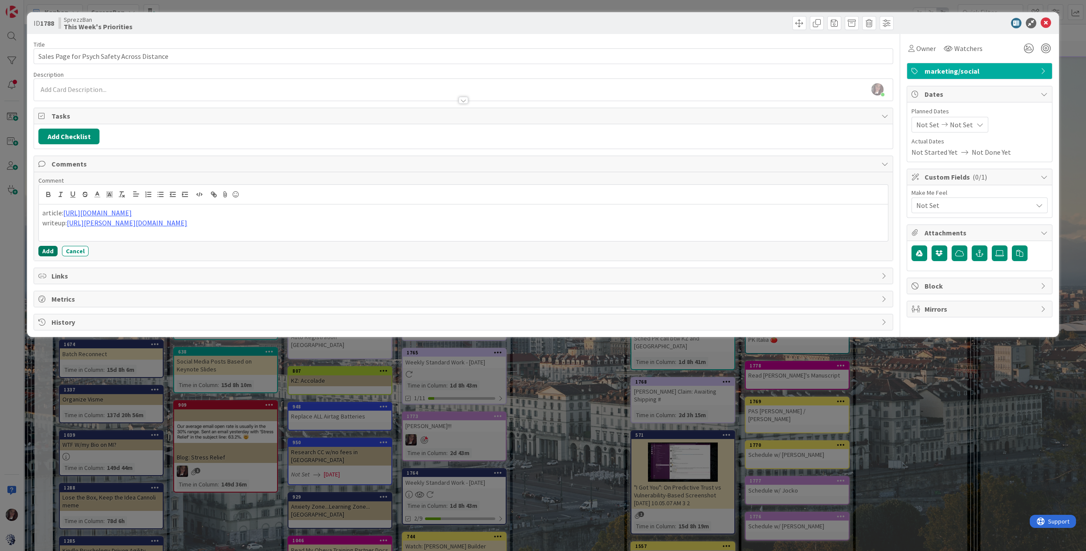
click at [48, 247] on button "Add" at bounding box center [47, 251] width 19 height 10
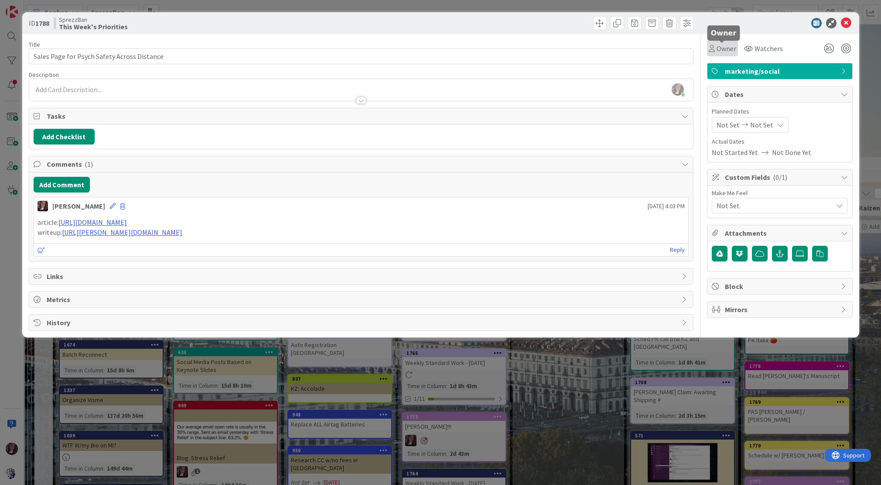
click at [717, 48] on span "Owner" at bounding box center [727, 48] width 20 height 10
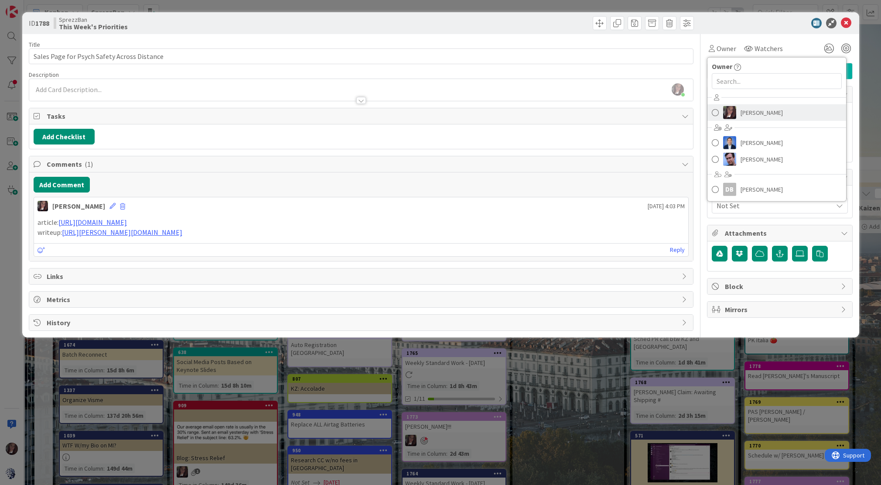
click at [717, 112] on span at bounding box center [715, 112] width 7 height 13
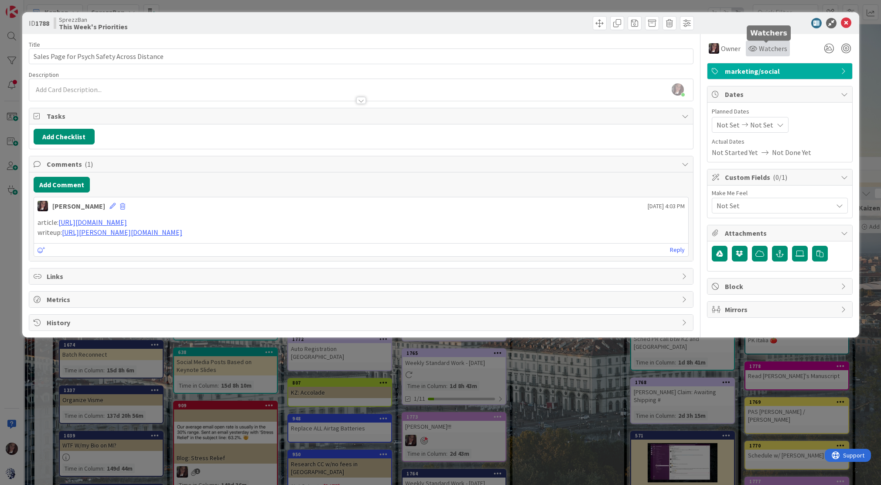
click at [756, 48] on div "Watchers" at bounding box center [767, 48] width 39 height 10
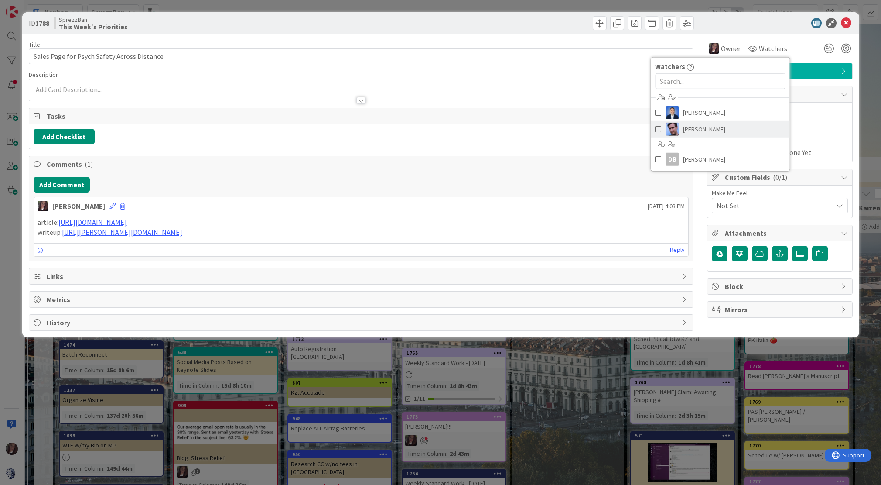
click at [657, 132] on span at bounding box center [658, 129] width 6 height 13
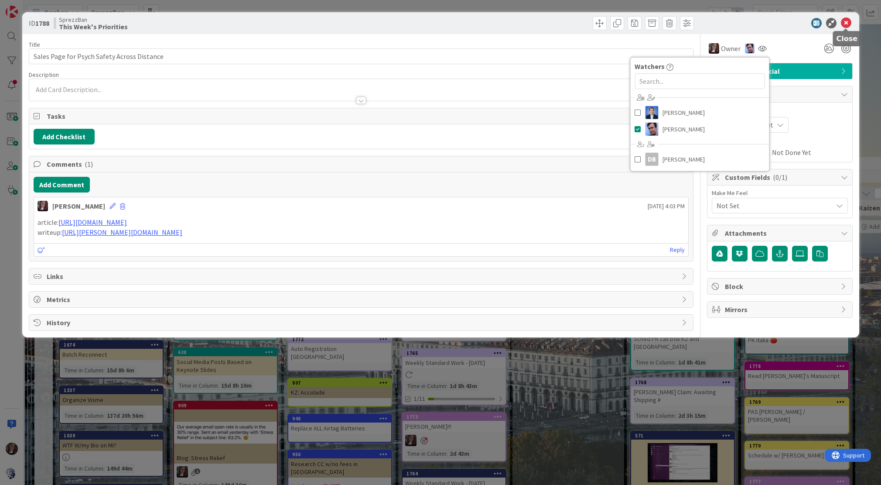
click at [846, 21] on icon at bounding box center [846, 23] width 10 height 10
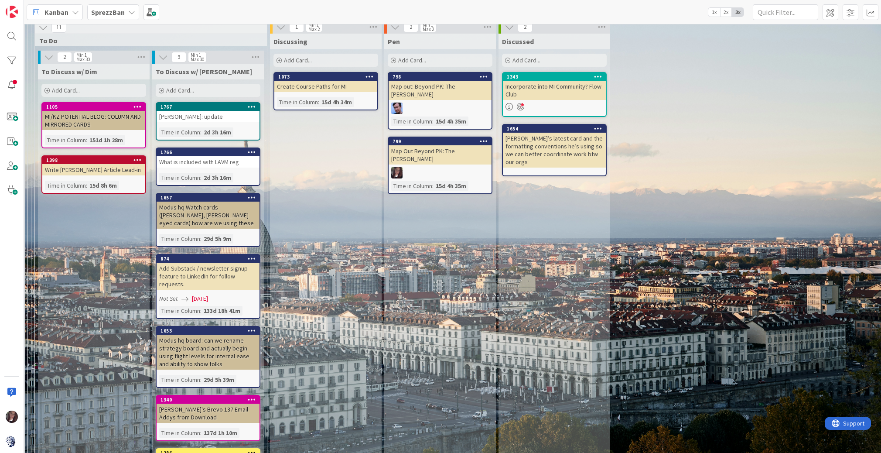
scroll to position [0, 163]
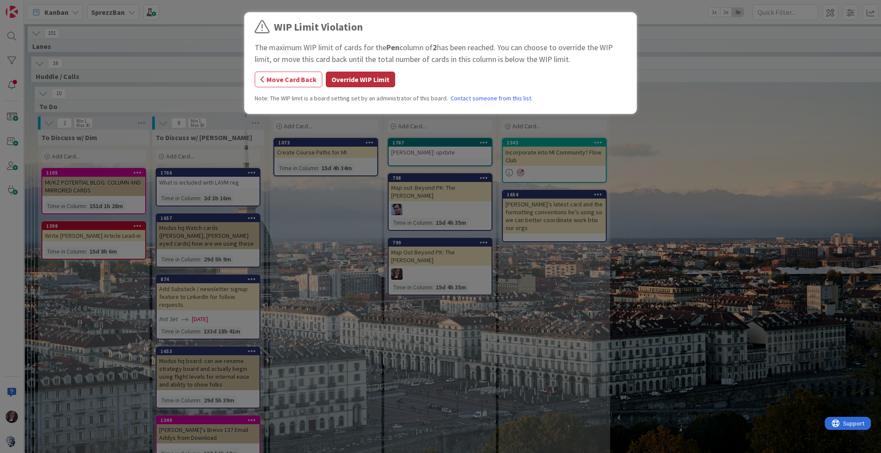
click at [359, 78] on button "Override WIP Limit" at bounding box center [360, 80] width 69 height 16
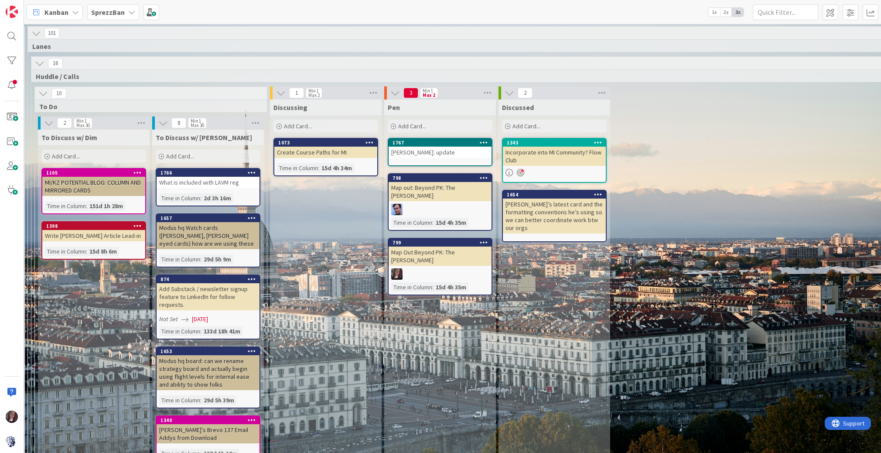
click at [219, 184] on div "What is included with LAVM reg" at bounding box center [208, 182] width 103 height 11
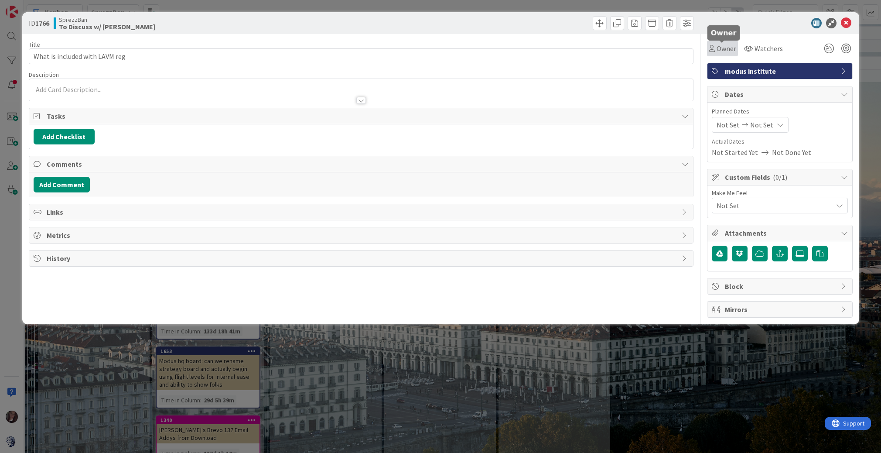
click at [724, 50] on span "Owner" at bounding box center [727, 48] width 20 height 10
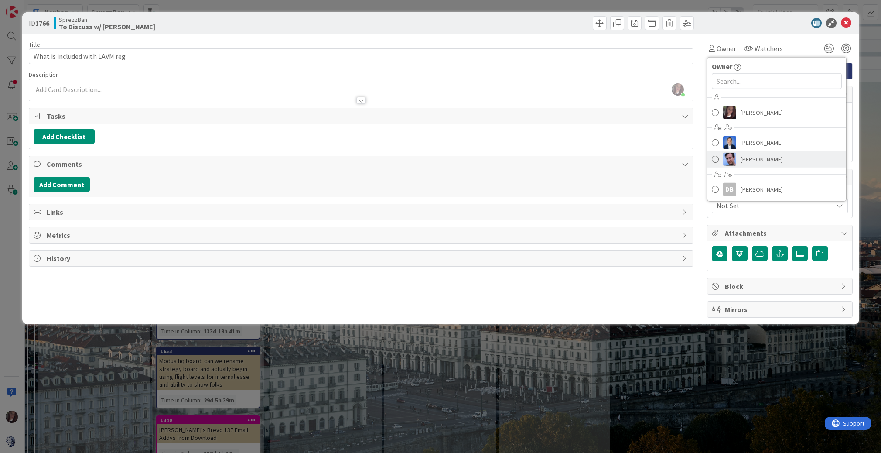
click at [717, 158] on span at bounding box center [715, 159] width 7 height 13
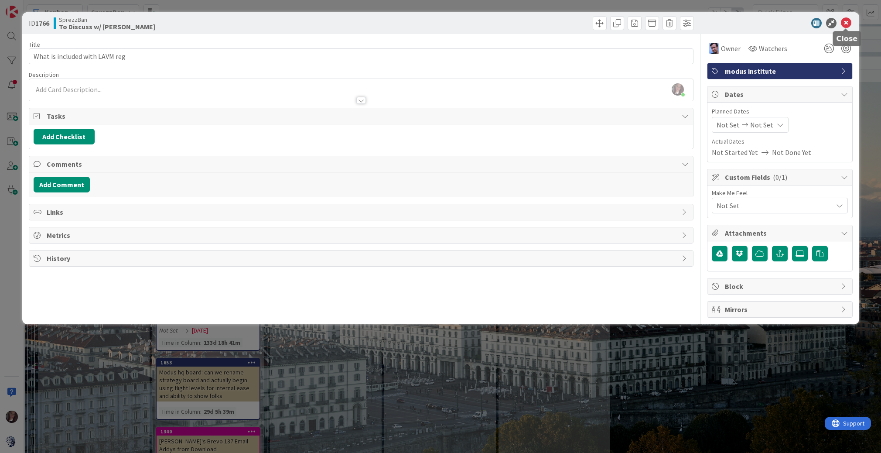
drag, startPoint x: 847, startPoint y: 23, endPoint x: 825, endPoint y: 23, distance: 21.8
click at [847, 23] on icon at bounding box center [846, 23] width 10 height 10
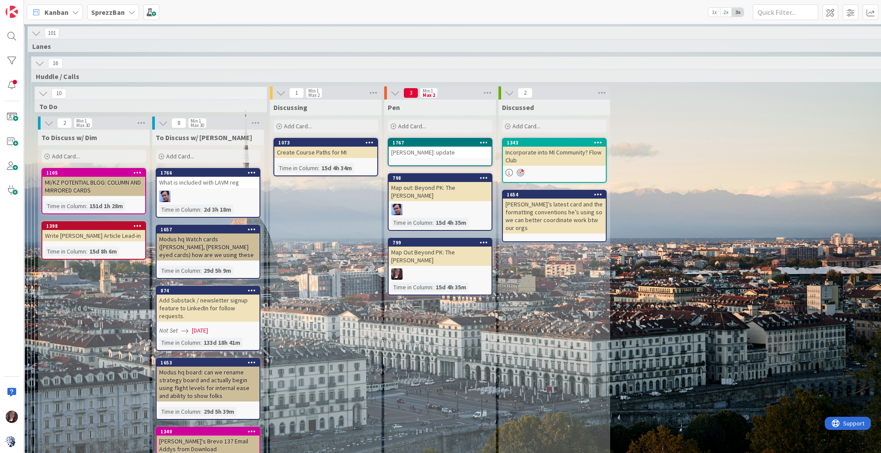
click at [222, 181] on div "What is included with LAVM reg" at bounding box center [208, 182] width 103 height 11
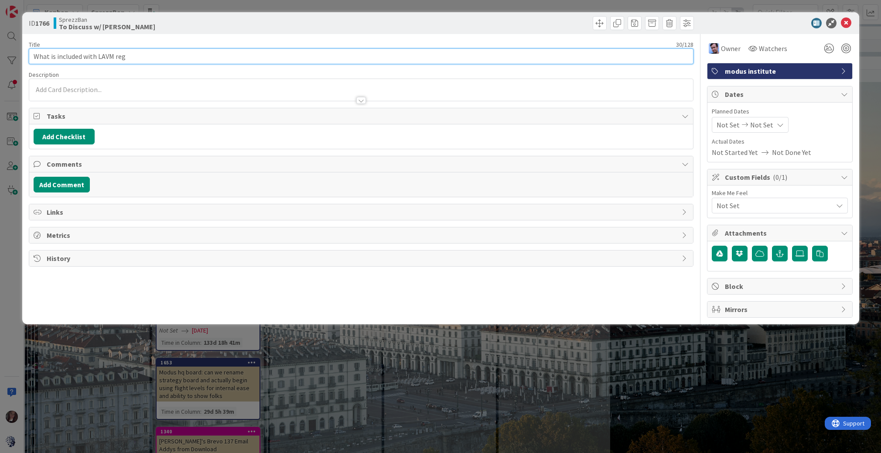
click at [129, 57] on input "What is included with LAVM reg" at bounding box center [361, 56] width 665 height 16
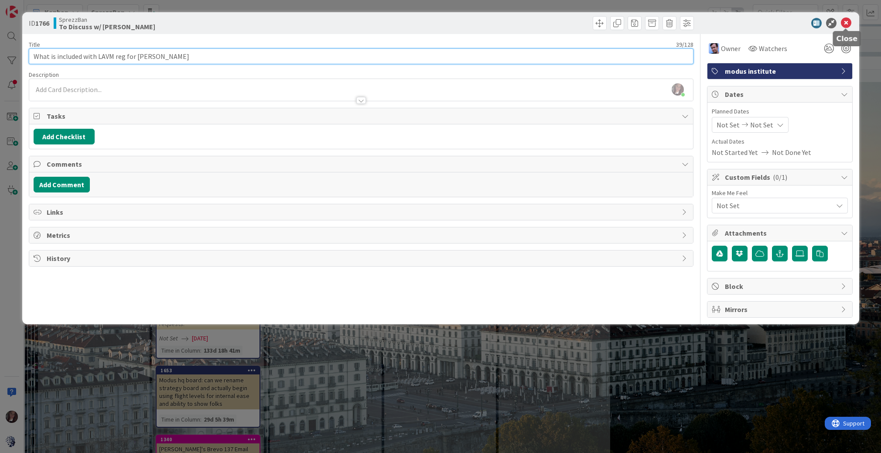
type input "What is included with LAVM reg for [PERSON_NAME]"
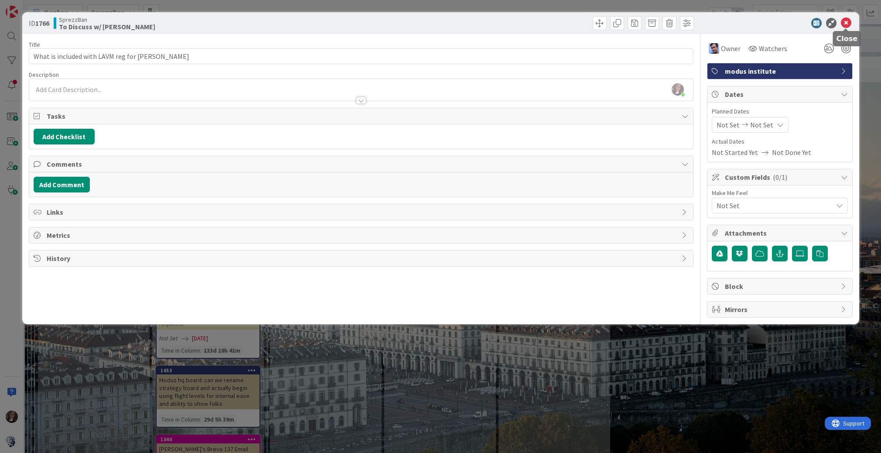
click at [846, 20] on icon at bounding box center [846, 23] width 10 height 10
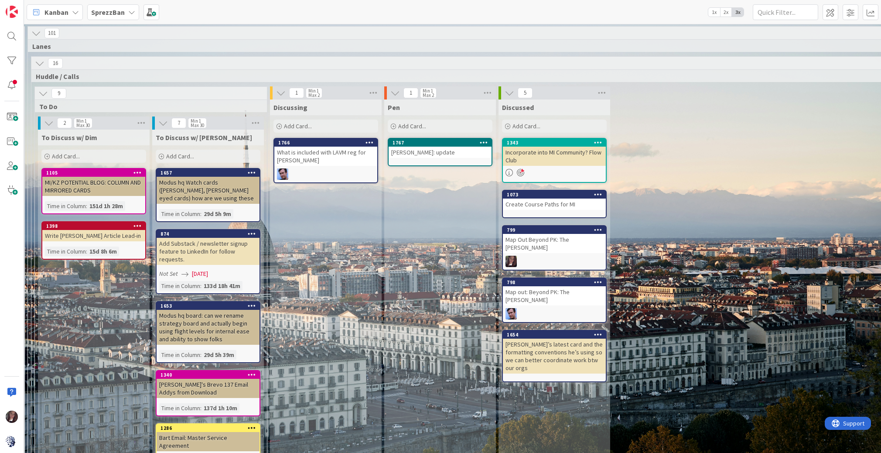
click at [536, 155] on div "Incorporate into MI Community? Flow Club" at bounding box center [554, 156] width 103 height 19
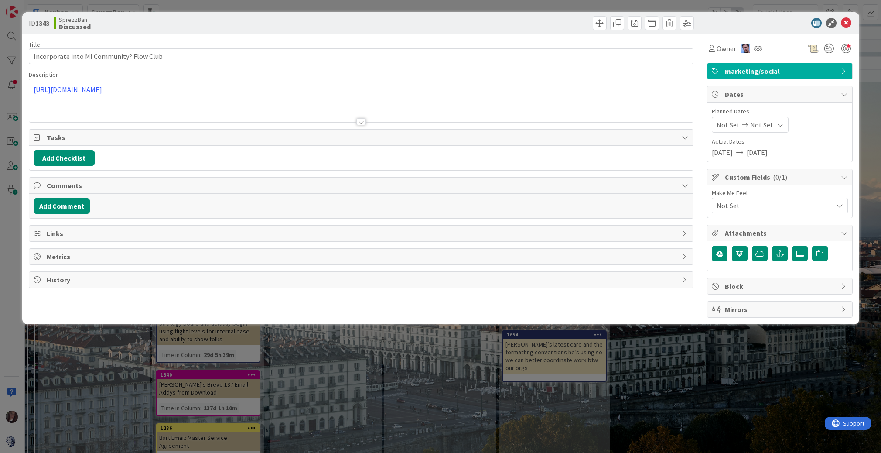
click at [263, 92] on div "[URL][DOMAIN_NAME]" at bounding box center [361, 100] width 664 height 43
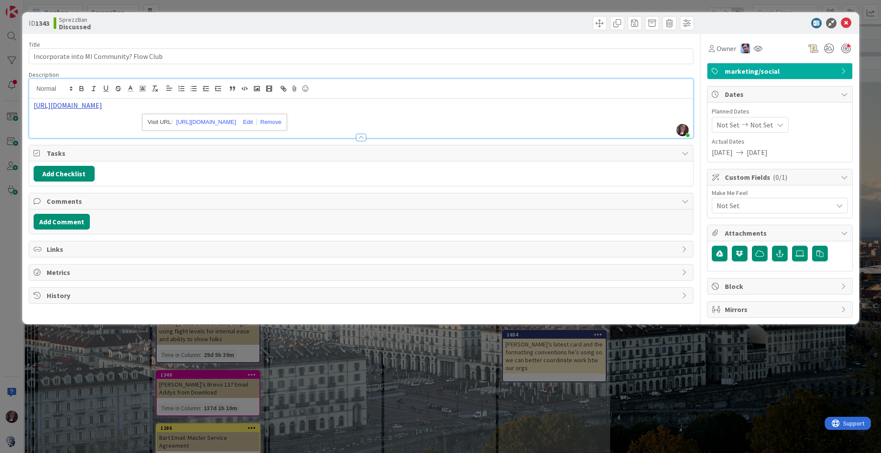
click at [102, 104] on link "[URL][DOMAIN_NAME]" at bounding box center [68, 105] width 68 height 9
click at [221, 118] on link "[URL][DOMAIN_NAME]" at bounding box center [206, 121] width 60 height 11
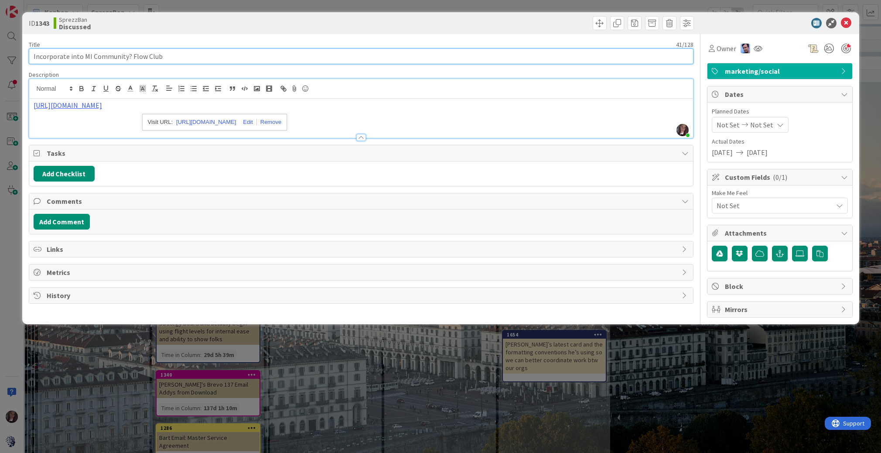
click at [133, 56] on input "Incorporate into MI Community? Flow Club" at bounding box center [361, 56] width 665 height 16
drag, startPoint x: 164, startPoint y: 55, endPoint x: 29, endPoint y: 56, distance: 135.6
click at [29, 56] on input "Incorporate into MI Community? Flow Club" at bounding box center [361, 56] width 665 height 16
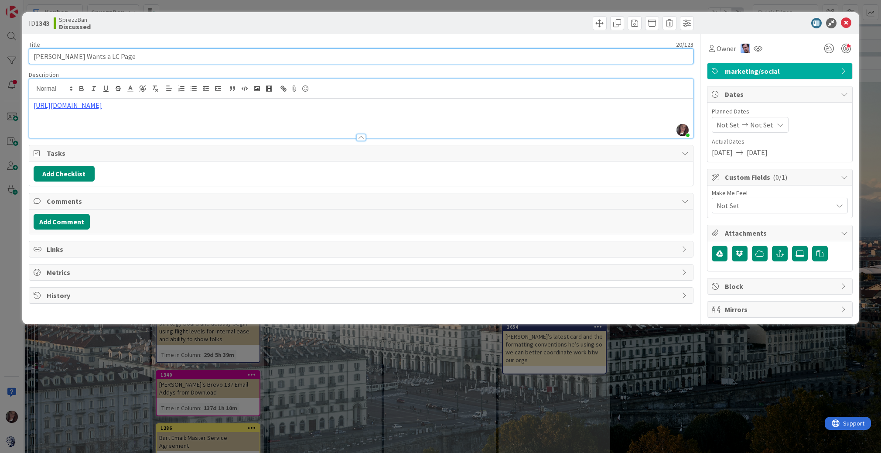
click at [69, 56] on input "[PERSON_NAME] Wants a LC Page" at bounding box center [361, 56] width 665 height 16
click at [121, 54] on input "[PERSON_NAME] Wants an Open LC Page" at bounding box center [361, 56] width 665 height 16
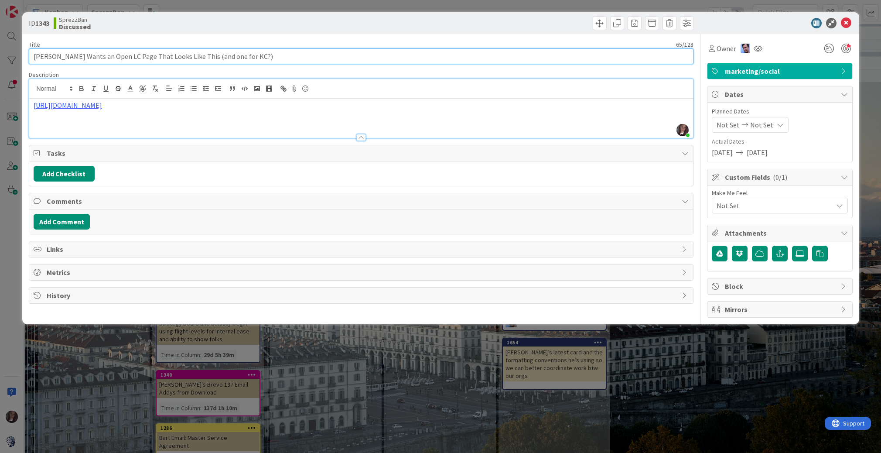
type input "[PERSON_NAME] Wants an Open LC Page That Looks Like This (and one for KC?)"
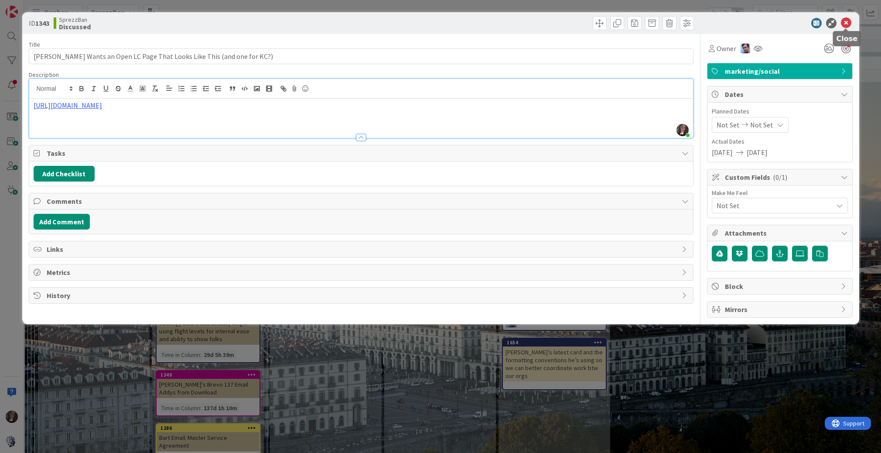
click at [847, 20] on icon at bounding box center [846, 23] width 10 height 10
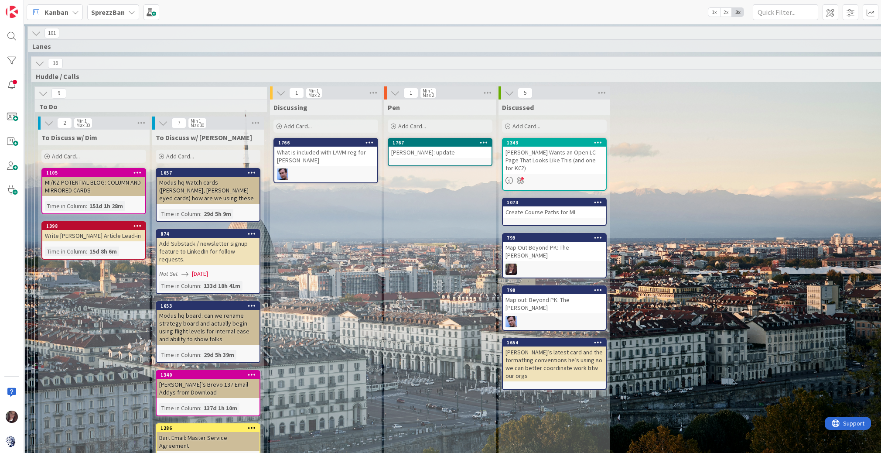
click at [325, 159] on div "What is included with LAVM reg for [PERSON_NAME]" at bounding box center [325, 156] width 103 height 19
click at [325, 159] on div "25 Priorities 6 Bonne Idée 6 Bonne Idée Add Card... 569 Done: Stress vs Deadlin…" at bounding box center [452, 238] width 857 height 429
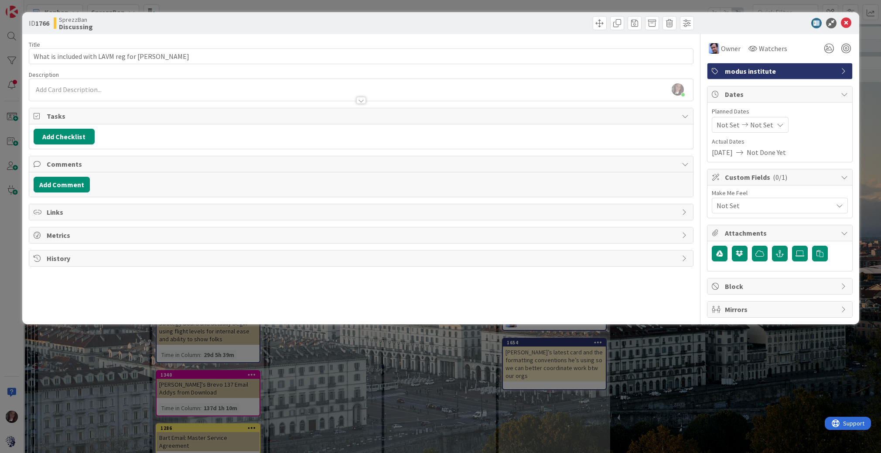
click at [546, 33] on div "ID 1766 SprezzBan Discussing" at bounding box center [440, 23] width 837 height 22
click at [845, 22] on icon at bounding box center [846, 23] width 10 height 10
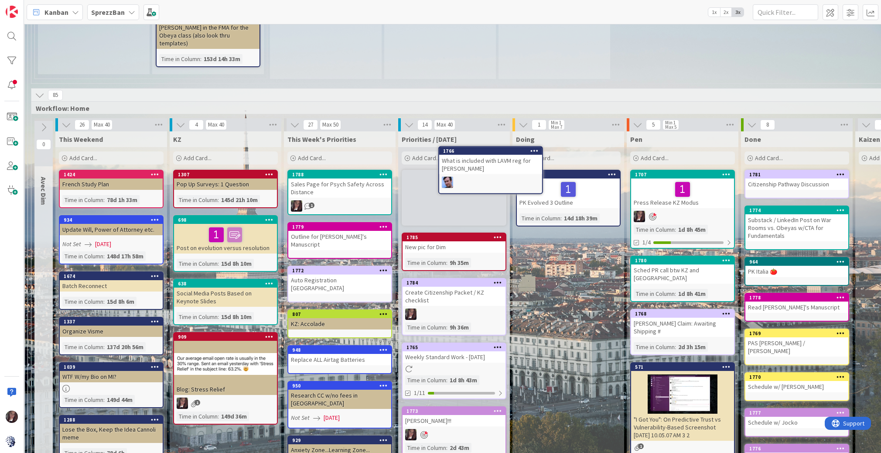
scroll to position [524, 163]
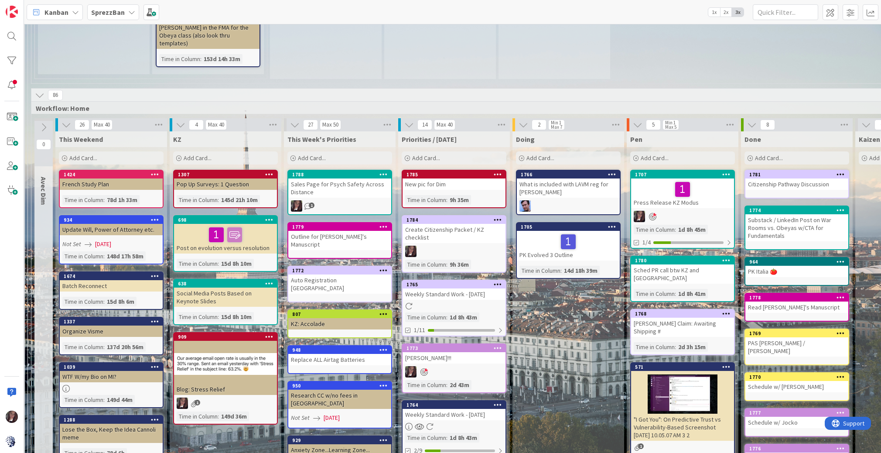
click at [569, 178] on div "What is included with LAVM reg for [PERSON_NAME]" at bounding box center [568, 187] width 103 height 19
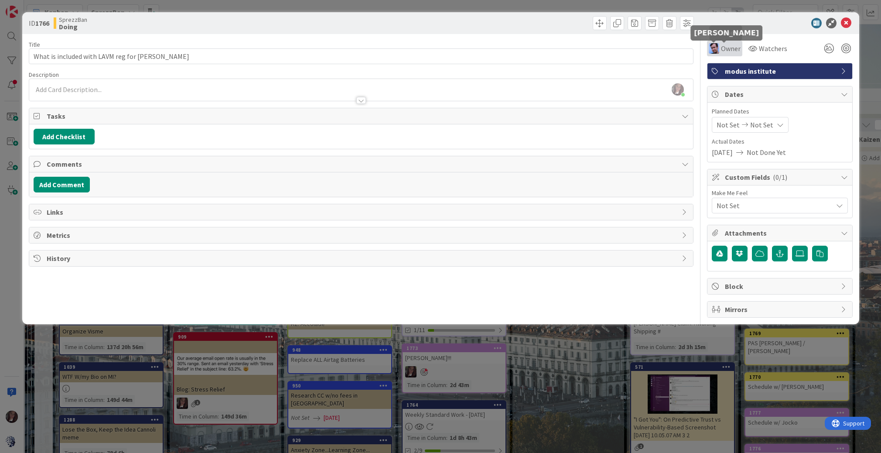
click at [719, 48] on div "Owner" at bounding box center [725, 48] width 32 height 10
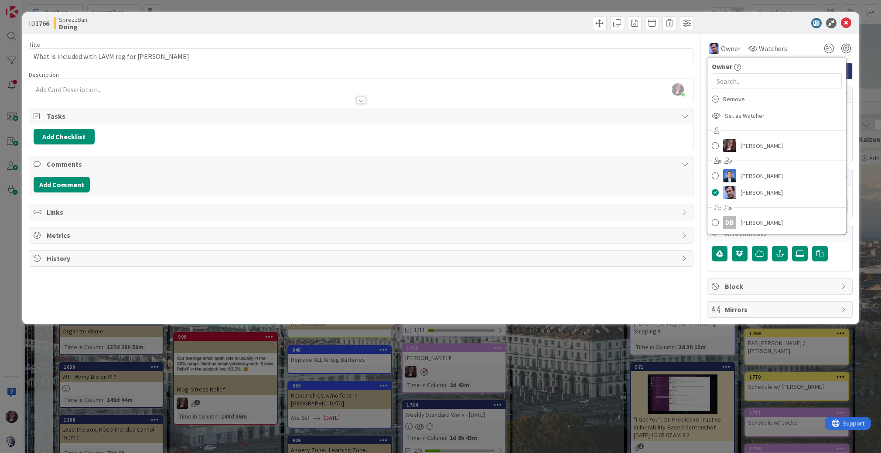
click at [714, 98] on icon at bounding box center [715, 98] width 7 height 13
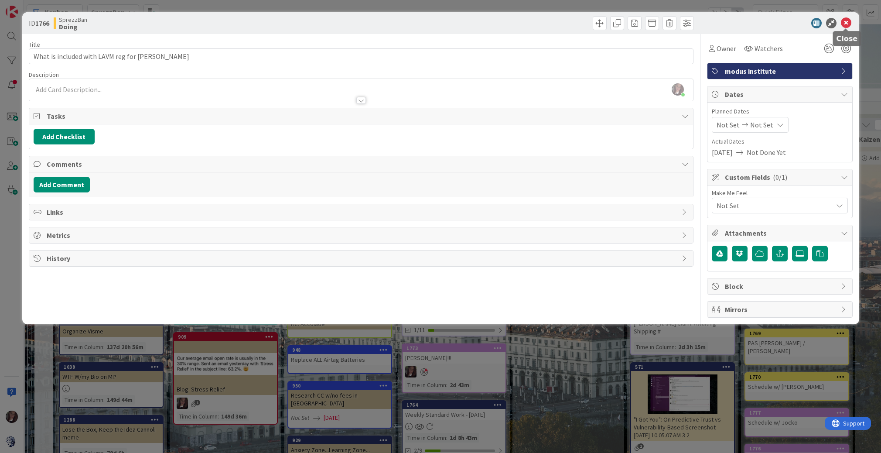
click at [845, 21] on icon at bounding box center [846, 23] width 10 height 10
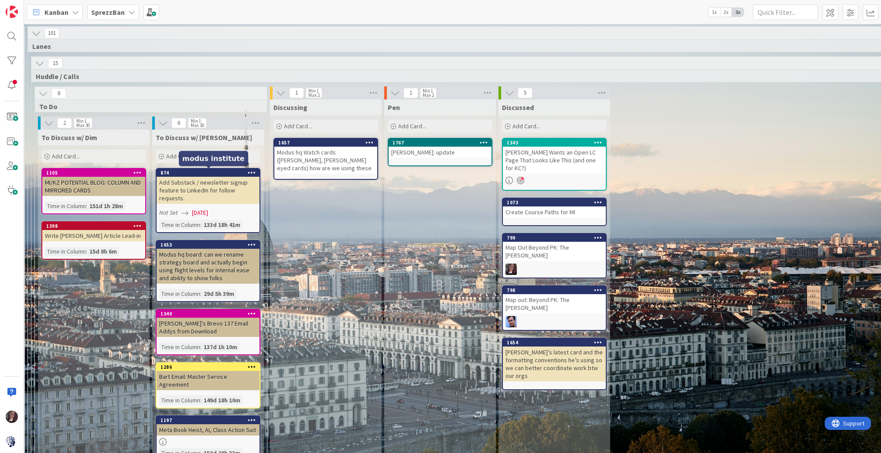
scroll to position [3, 163]
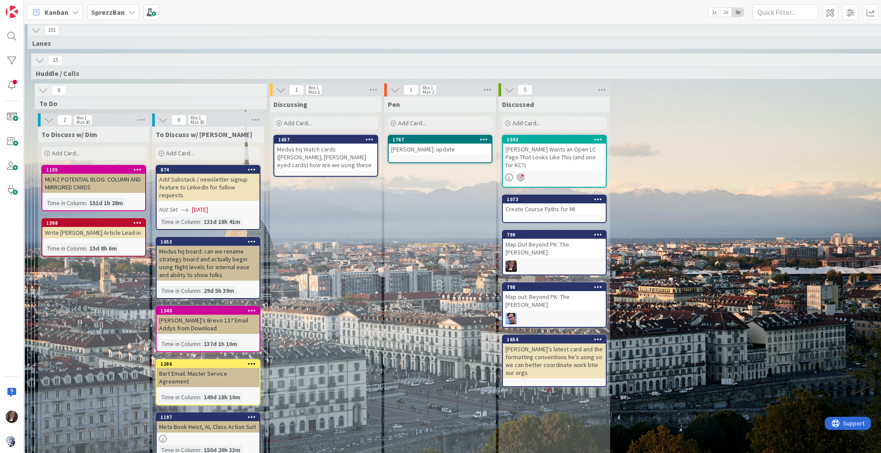
click at [323, 143] on div "Modus hq Watch cards ([PERSON_NAME], [PERSON_NAME] eyed cards) how are we using…" at bounding box center [325, 156] width 103 height 27
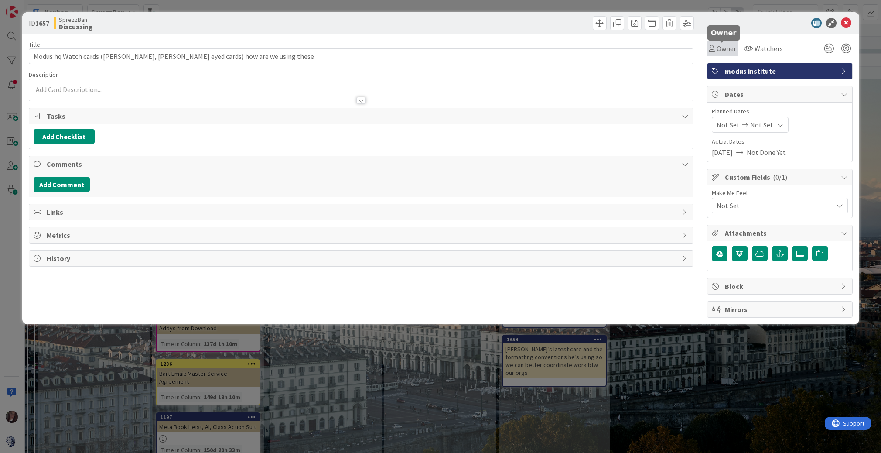
click at [713, 51] on icon at bounding box center [712, 48] width 6 height 7
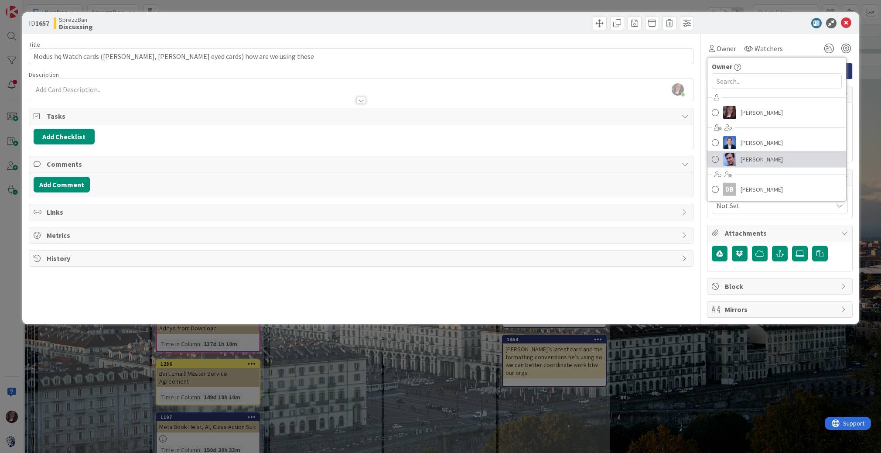
click at [718, 159] on link "[PERSON_NAME]" at bounding box center [776, 159] width 139 height 17
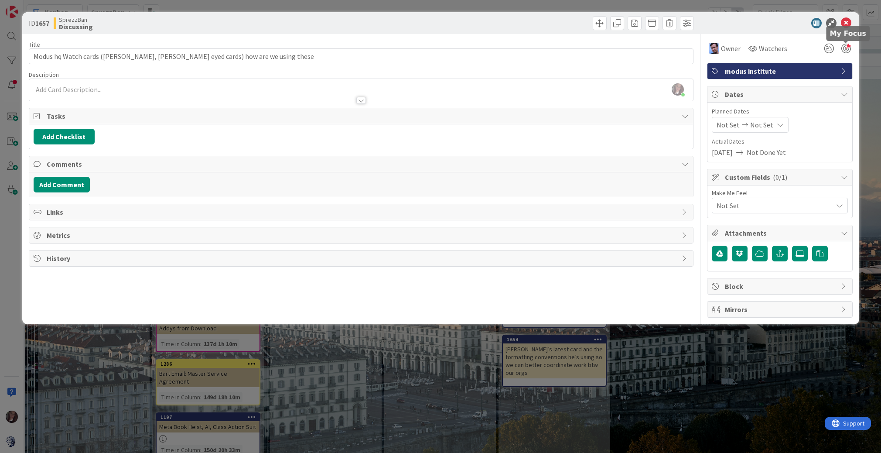
click at [846, 51] on div at bounding box center [846, 49] width 10 height 10
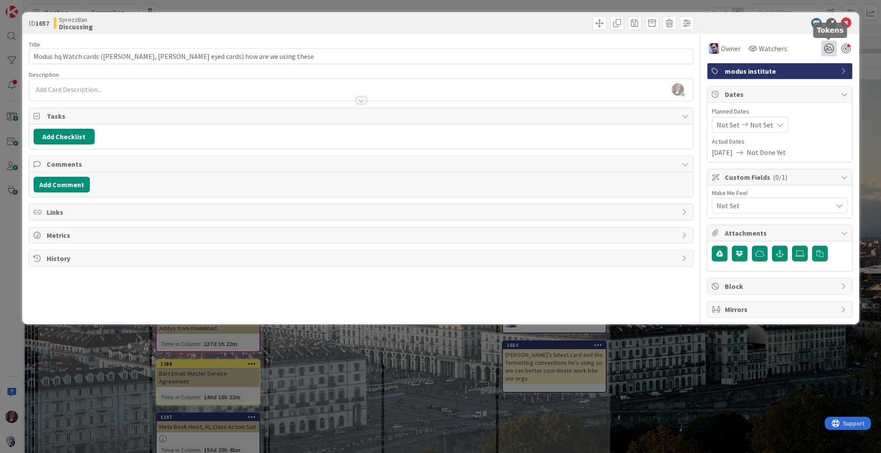
click at [828, 51] on icon at bounding box center [829, 49] width 16 height 16
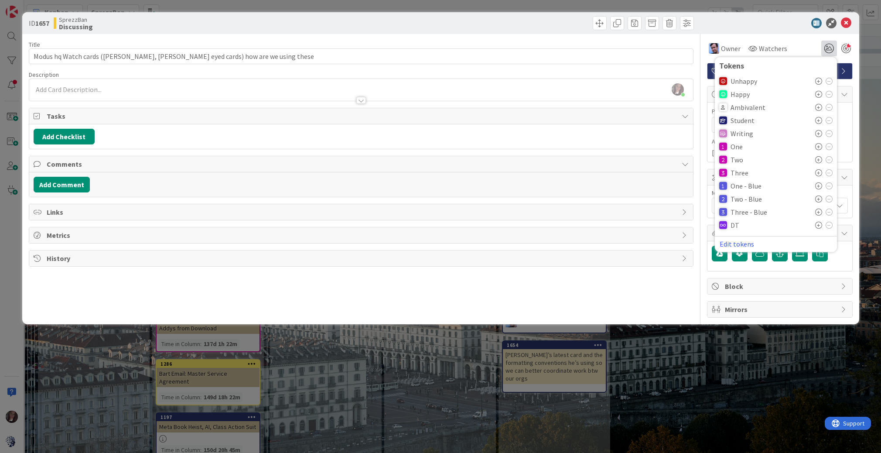
click at [818, 184] on icon at bounding box center [818, 185] width 7 height 7
click at [844, 23] on icon at bounding box center [846, 23] width 10 height 10
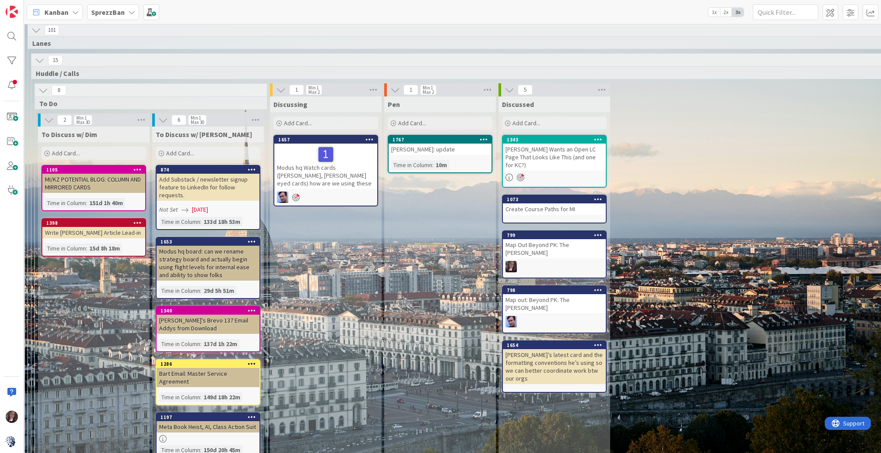
click at [307, 229] on div "Discussing Add Card... 1657 Modus hq Watch cards ([PERSON_NAME], [PERSON_NAME] …" at bounding box center [326, 317] width 112 height 442
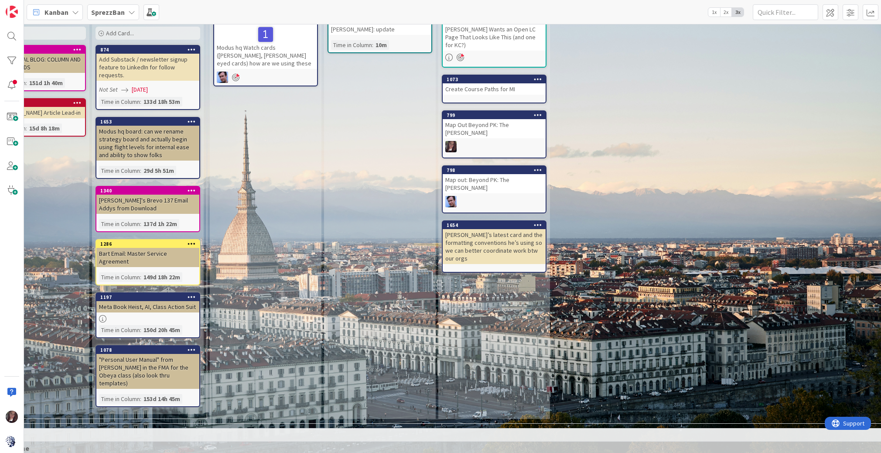
scroll to position [0, 223]
